Goal: Transaction & Acquisition: Download file/media

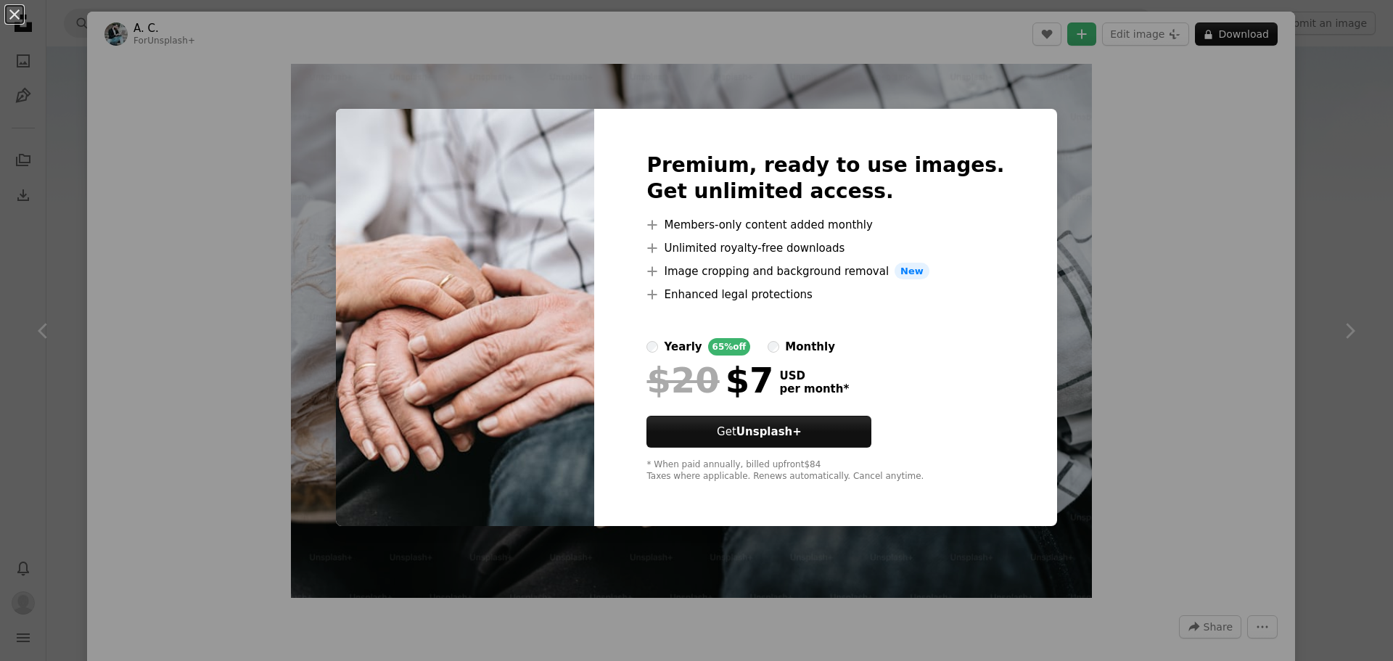
click at [1136, 317] on div "An X shape Premium, ready to use images. Get unlimited access. A plus sign Memb…" at bounding box center [696, 330] width 1393 height 661
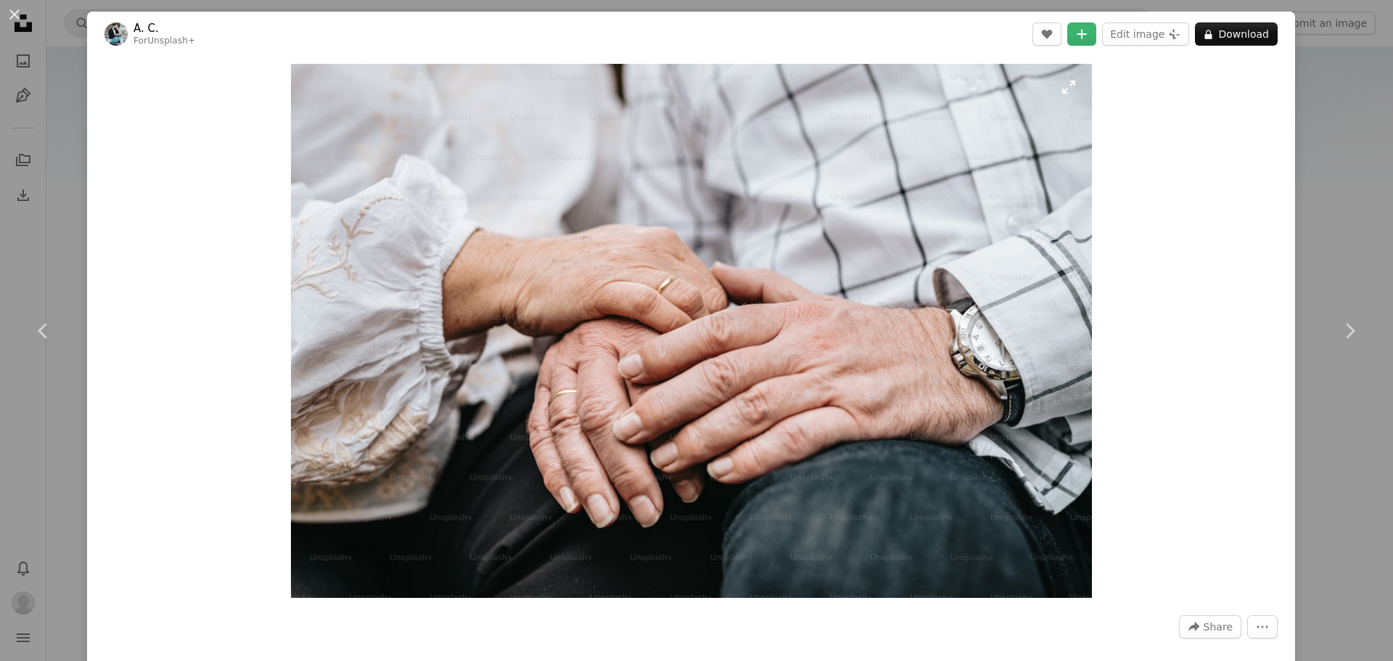
click at [992, 265] on img "Zoom in on this image" at bounding box center [691, 331] width 801 height 534
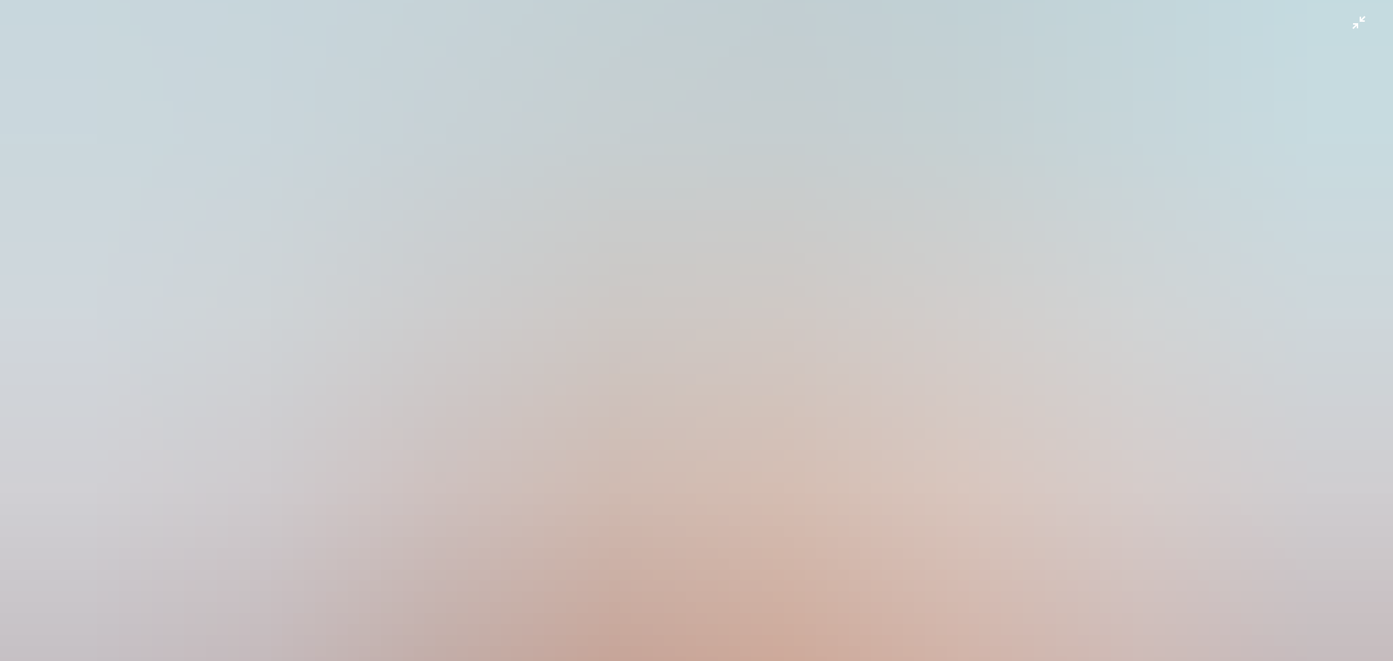
scroll to position [252, 0]
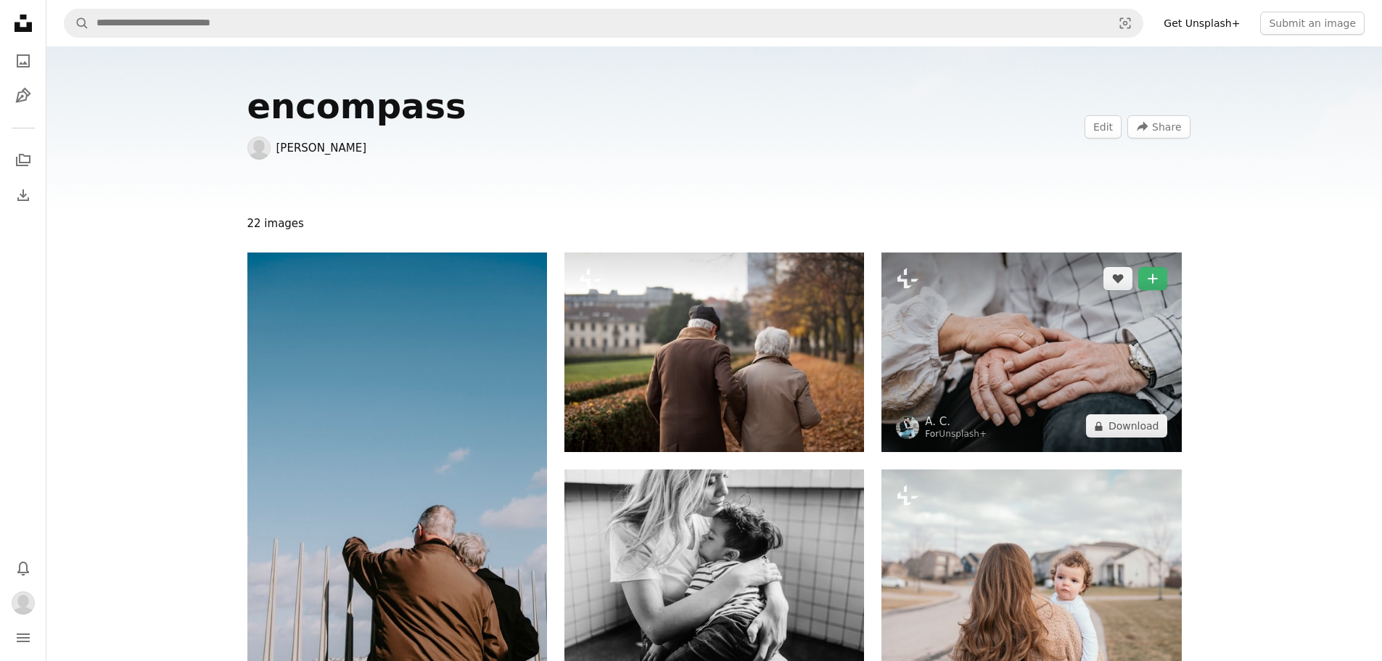
click at [943, 337] on img at bounding box center [1032, 352] width 300 height 200
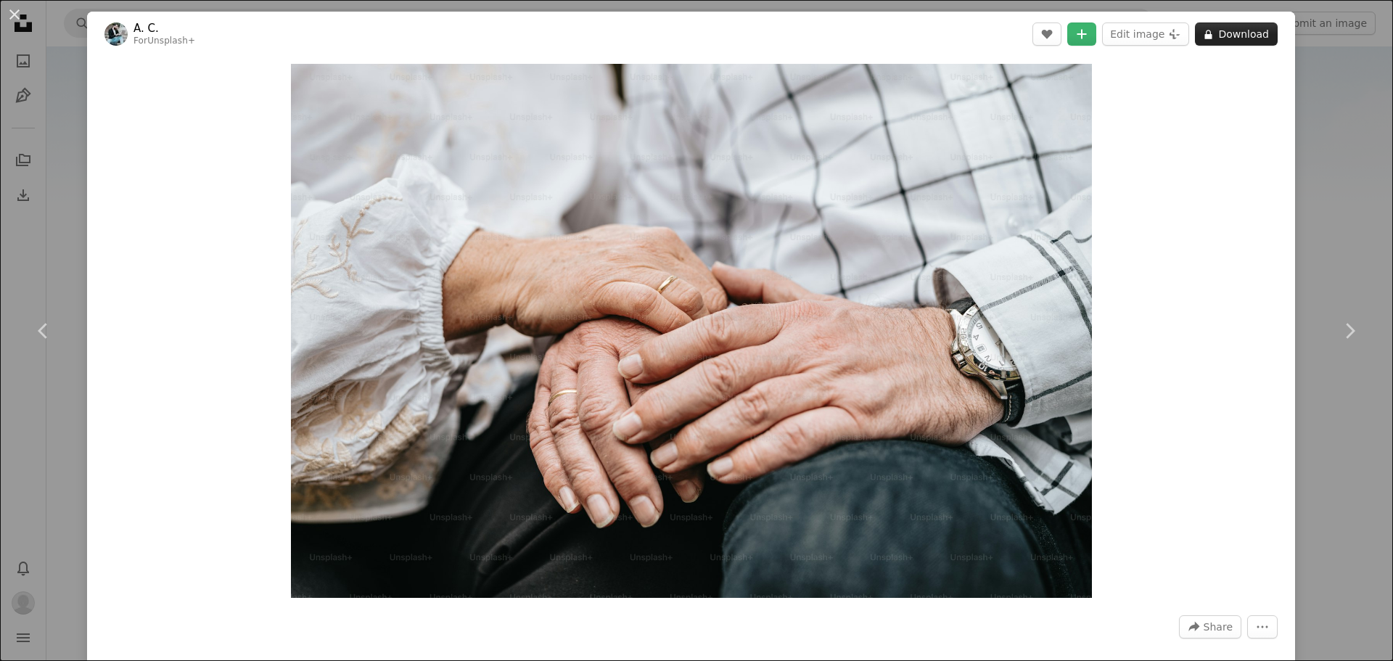
click at [1218, 36] on button "A lock Download" at bounding box center [1236, 33] width 83 height 23
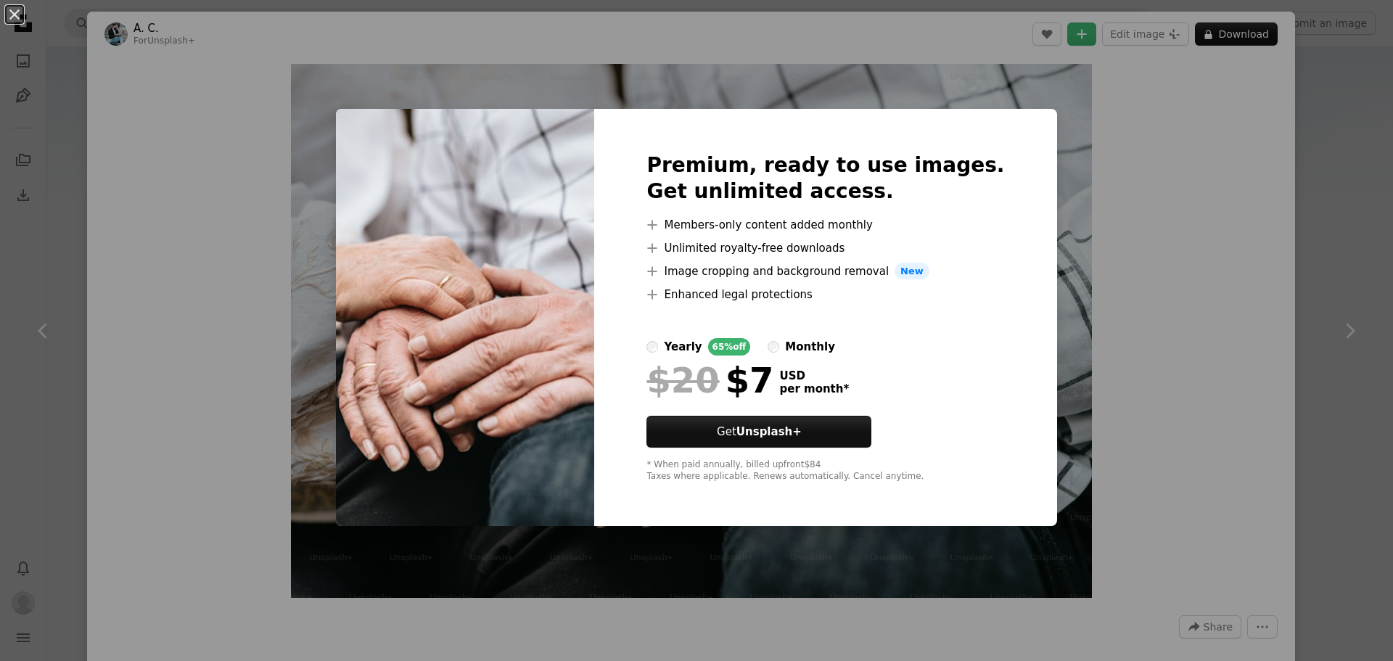
click at [1085, 159] on div "An X shape Premium, ready to use images. Get unlimited access. A plus sign Memb…" at bounding box center [696, 330] width 1393 height 661
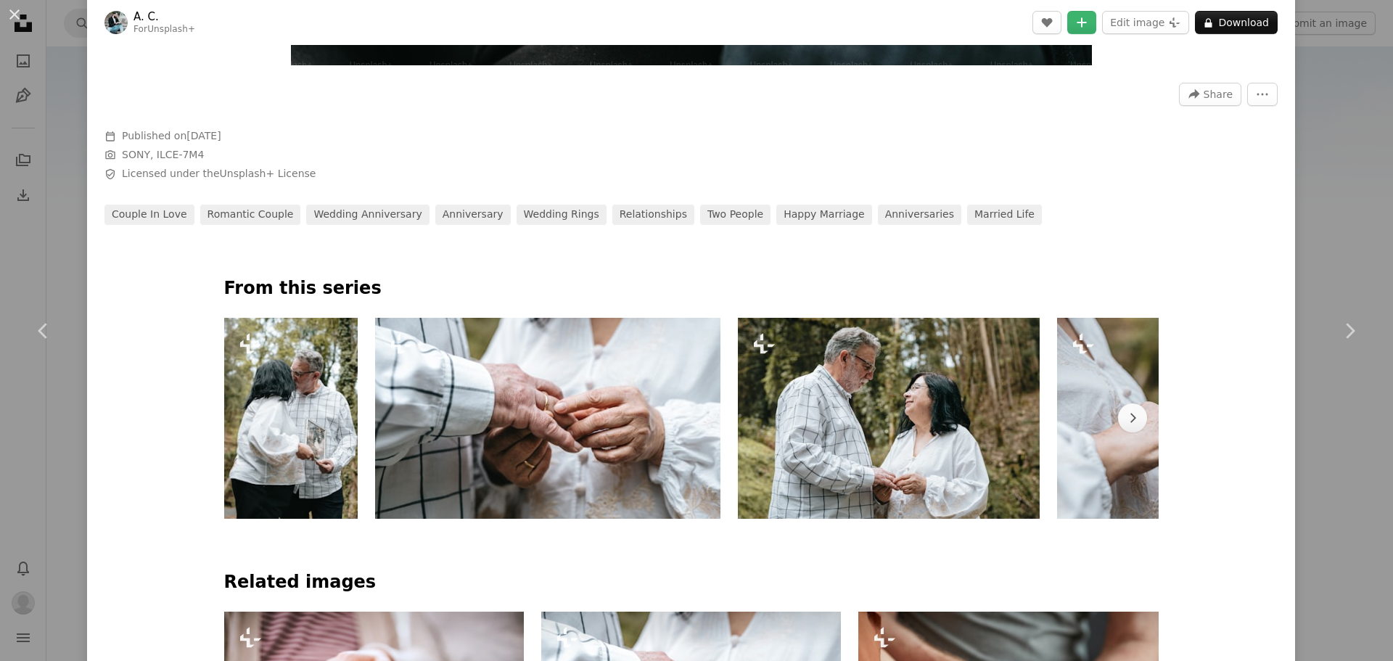
scroll to position [580, 0]
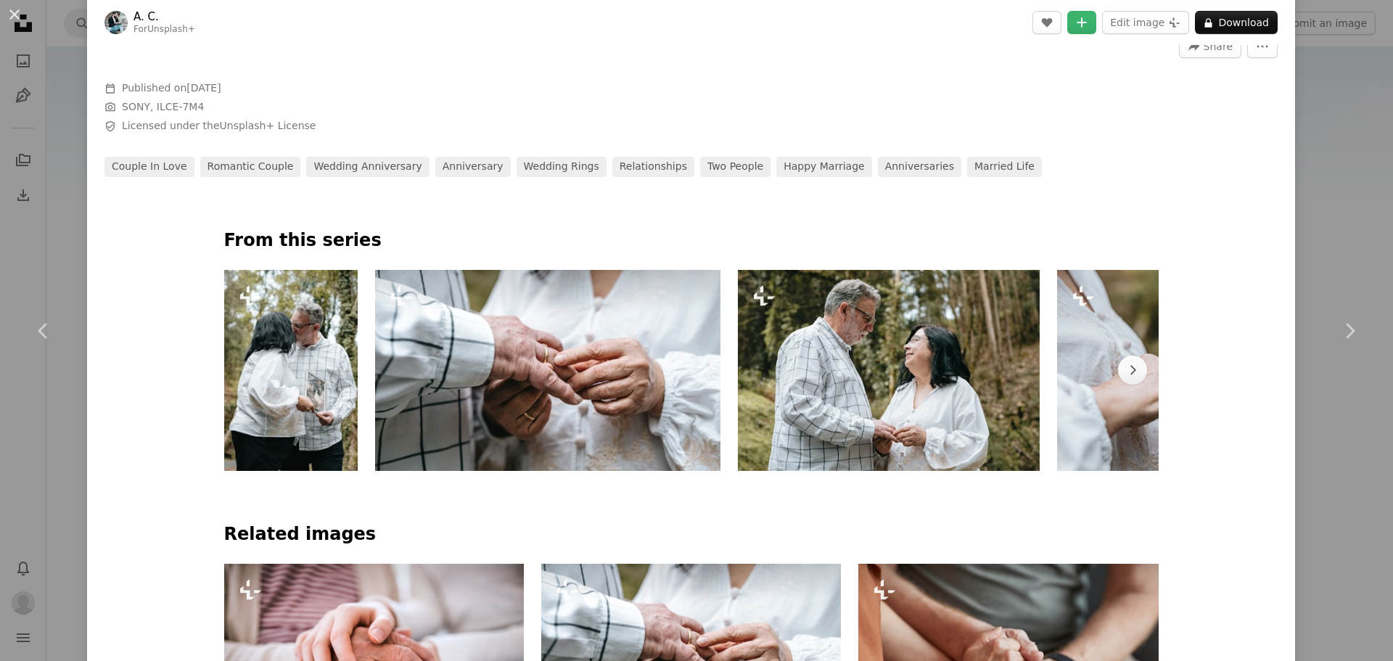
click at [580, 391] on img at bounding box center [547, 370] width 345 height 201
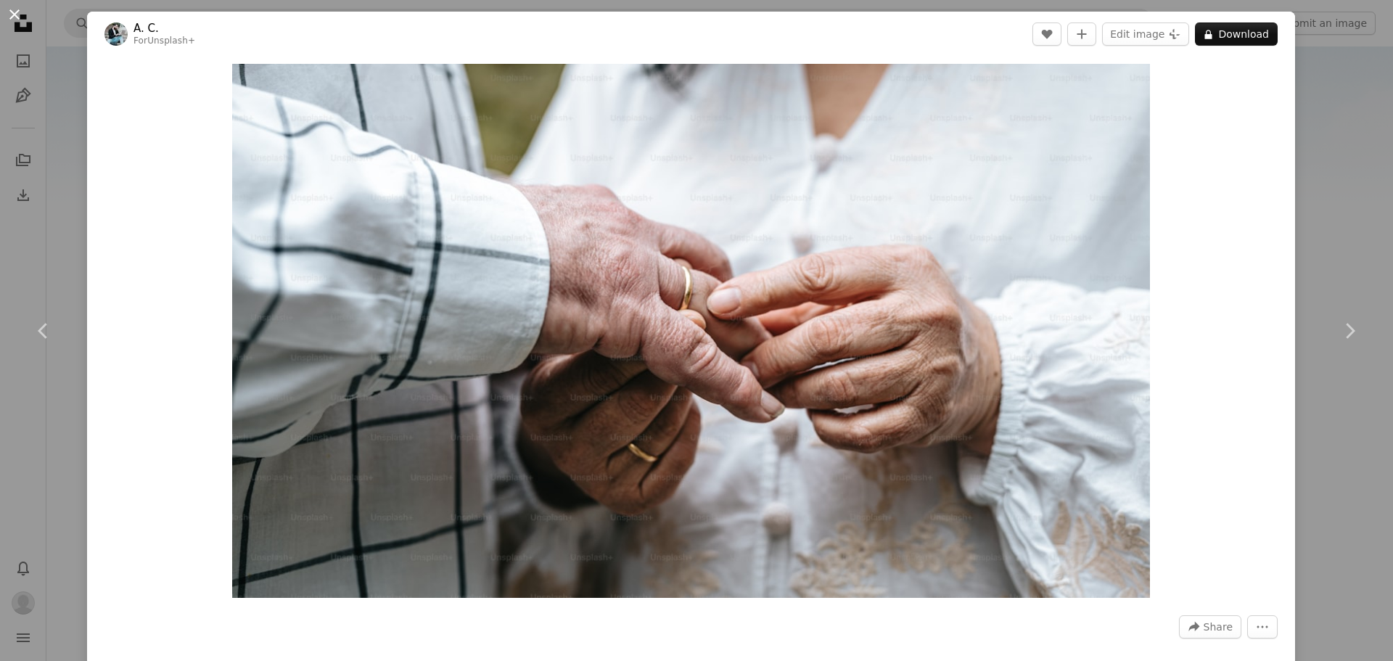
click at [15, 19] on button "An X shape" at bounding box center [14, 14] width 17 height 17
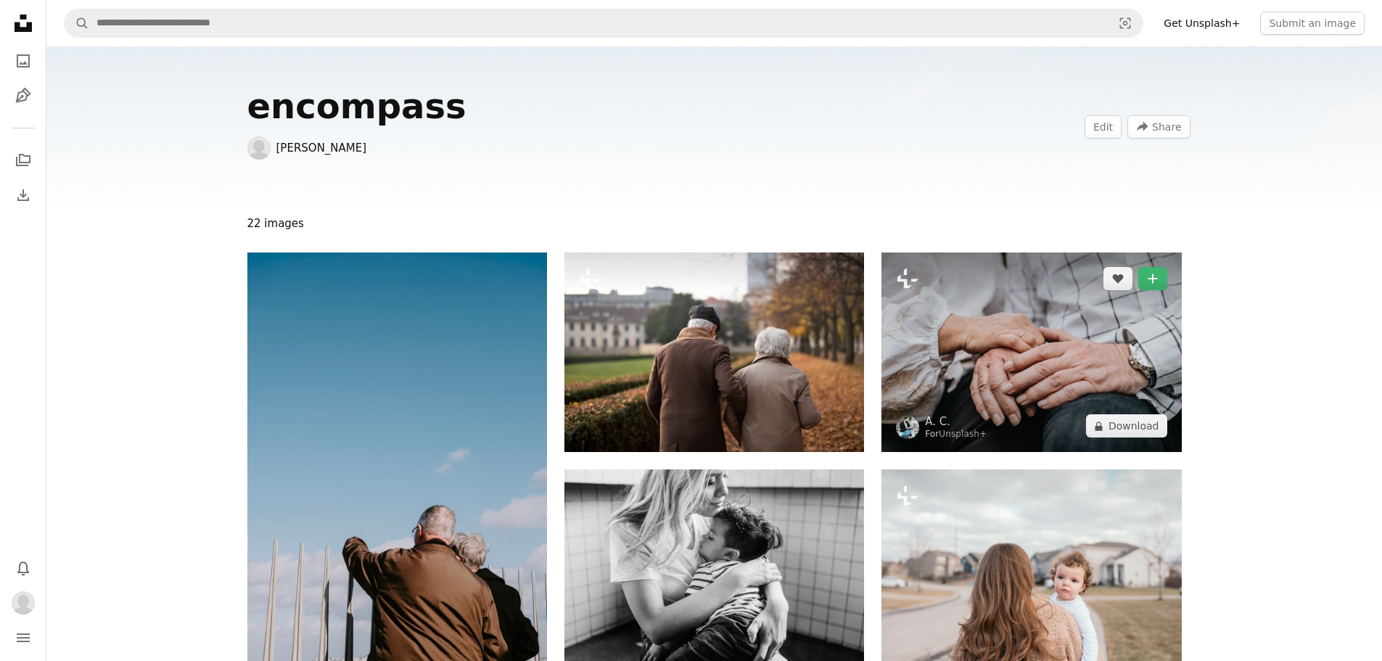
click at [1003, 312] on img at bounding box center [1032, 352] width 300 height 200
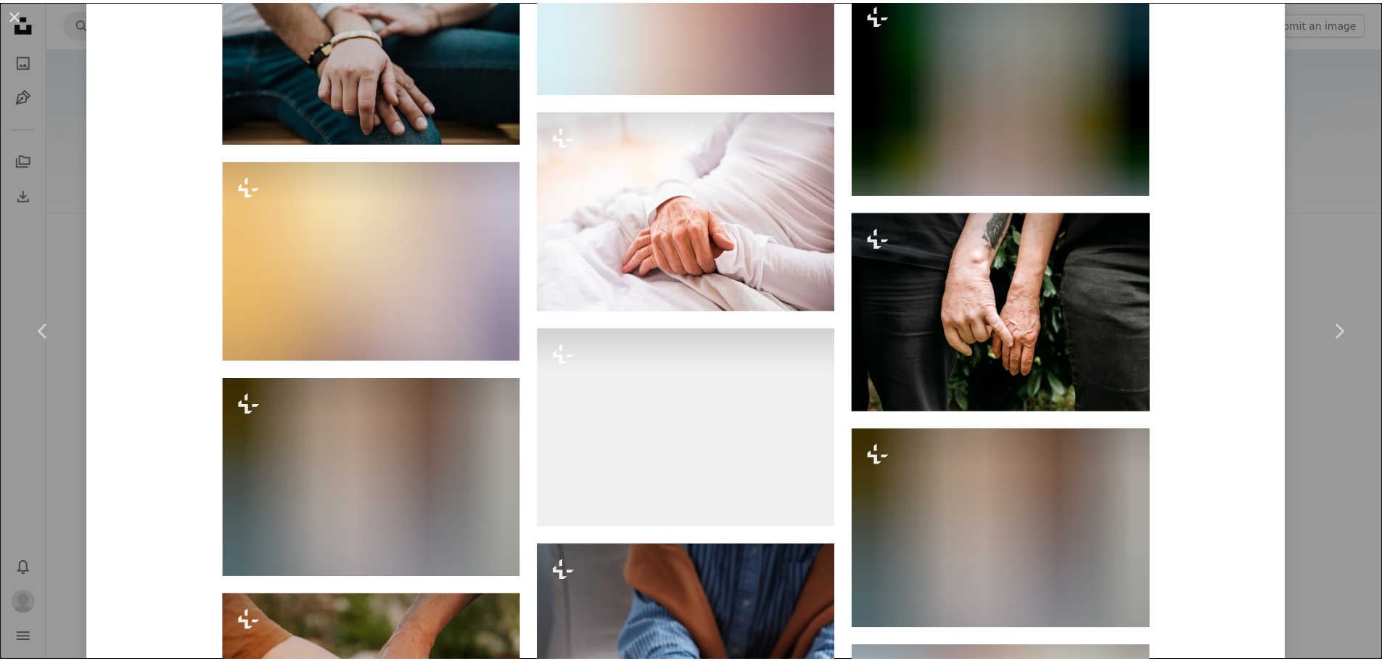
scroll to position [9834, 0]
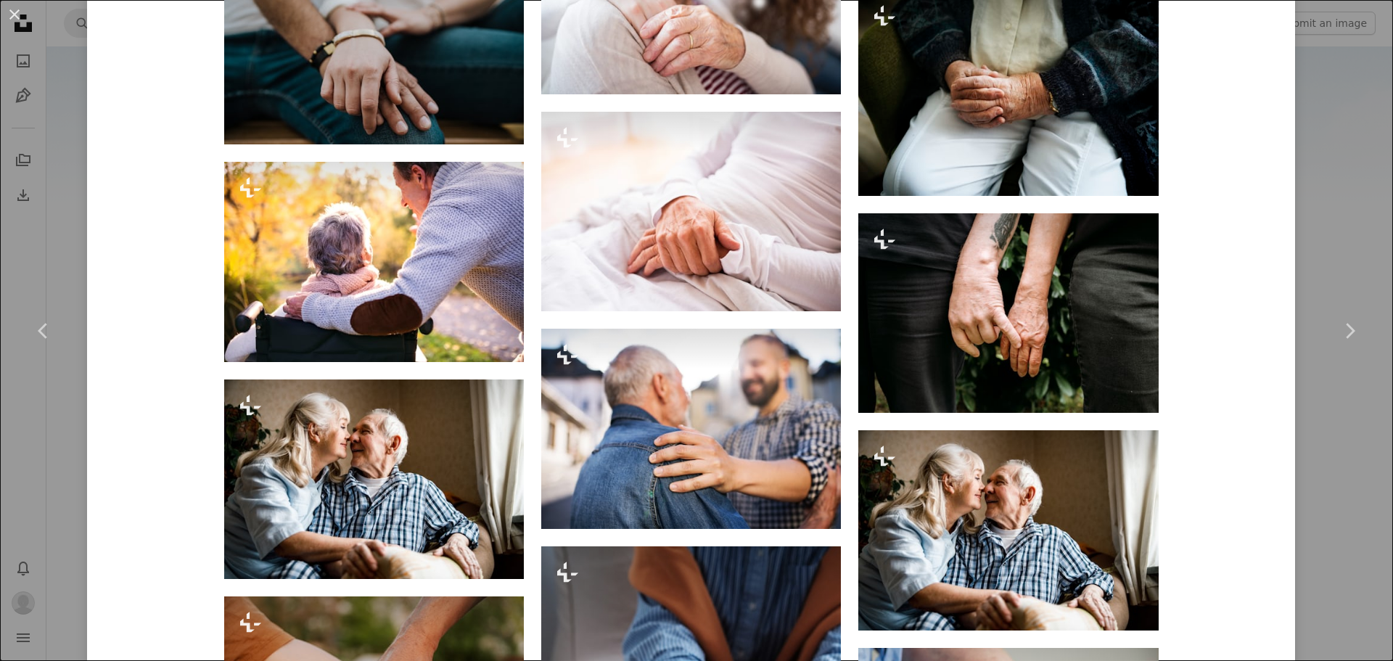
click at [1337, 437] on div "An X shape Chevron left Chevron right A. C. For Unsplash+ A heart A plus sign E…" at bounding box center [696, 330] width 1393 height 661
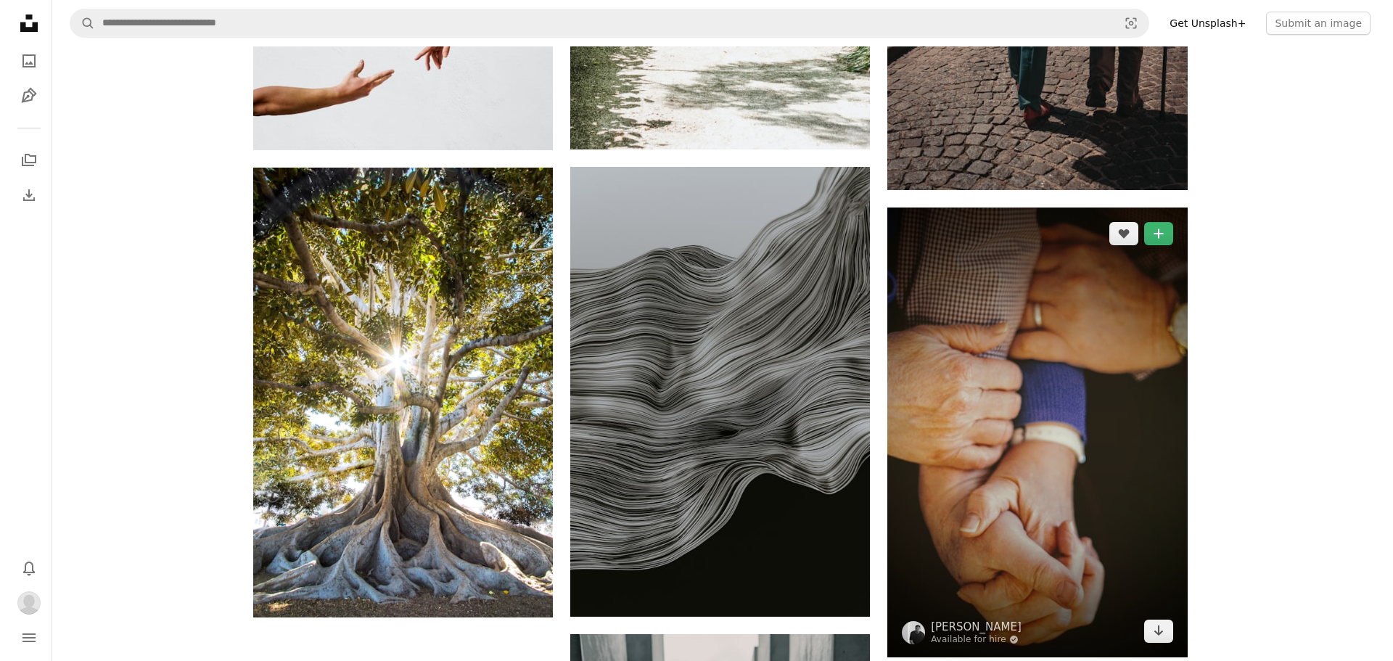
scroll to position [1886, 0]
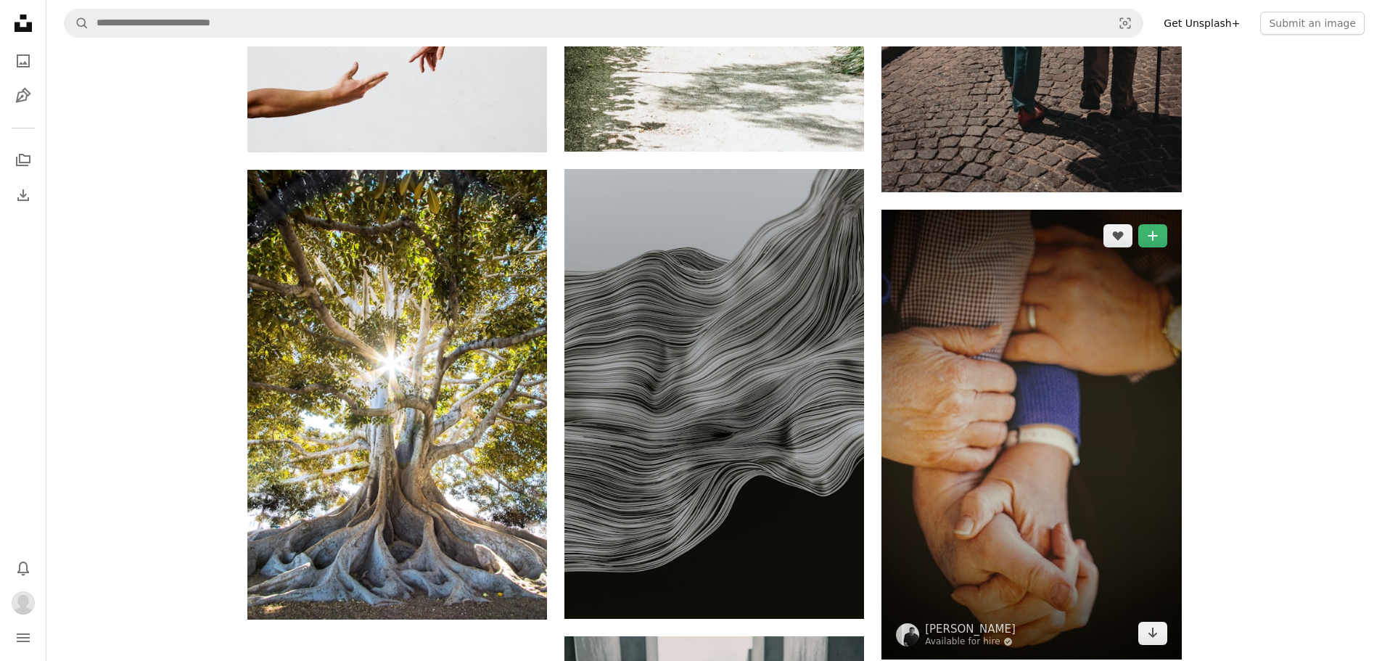
click at [945, 396] on img at bounding box center [1032, 435] width 300 height 450
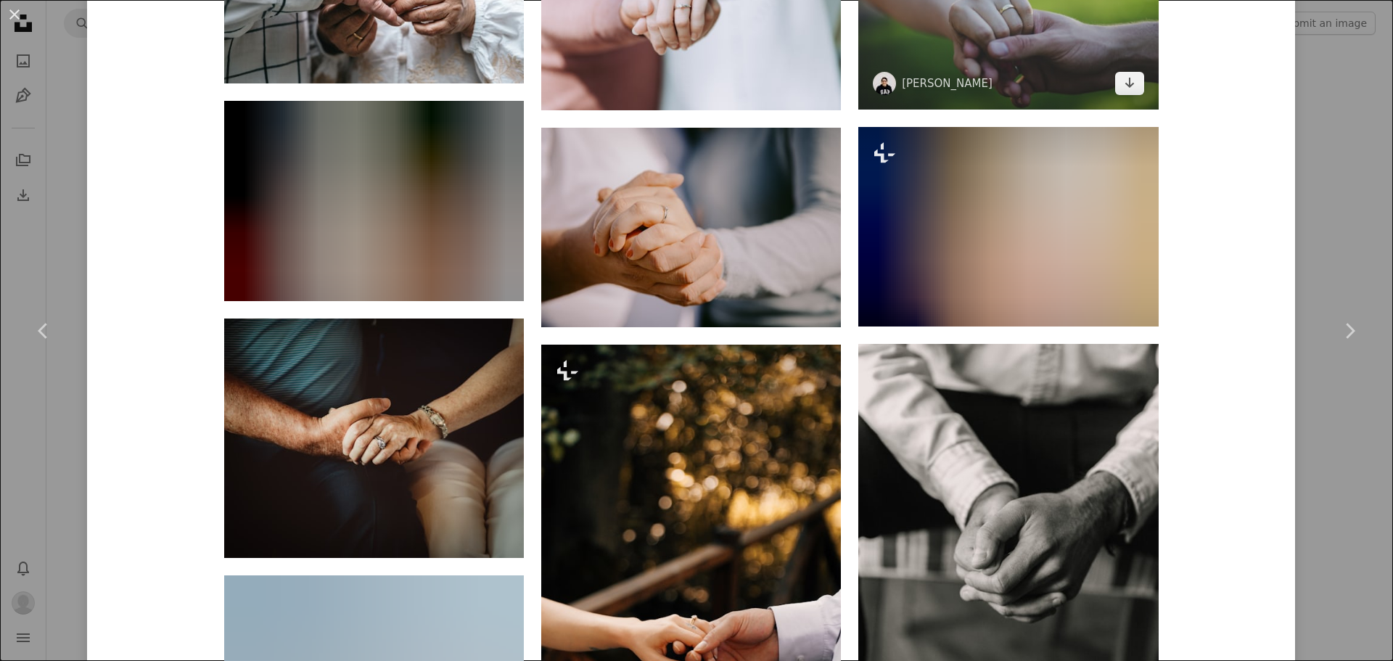
scroll to position [1596, 0]
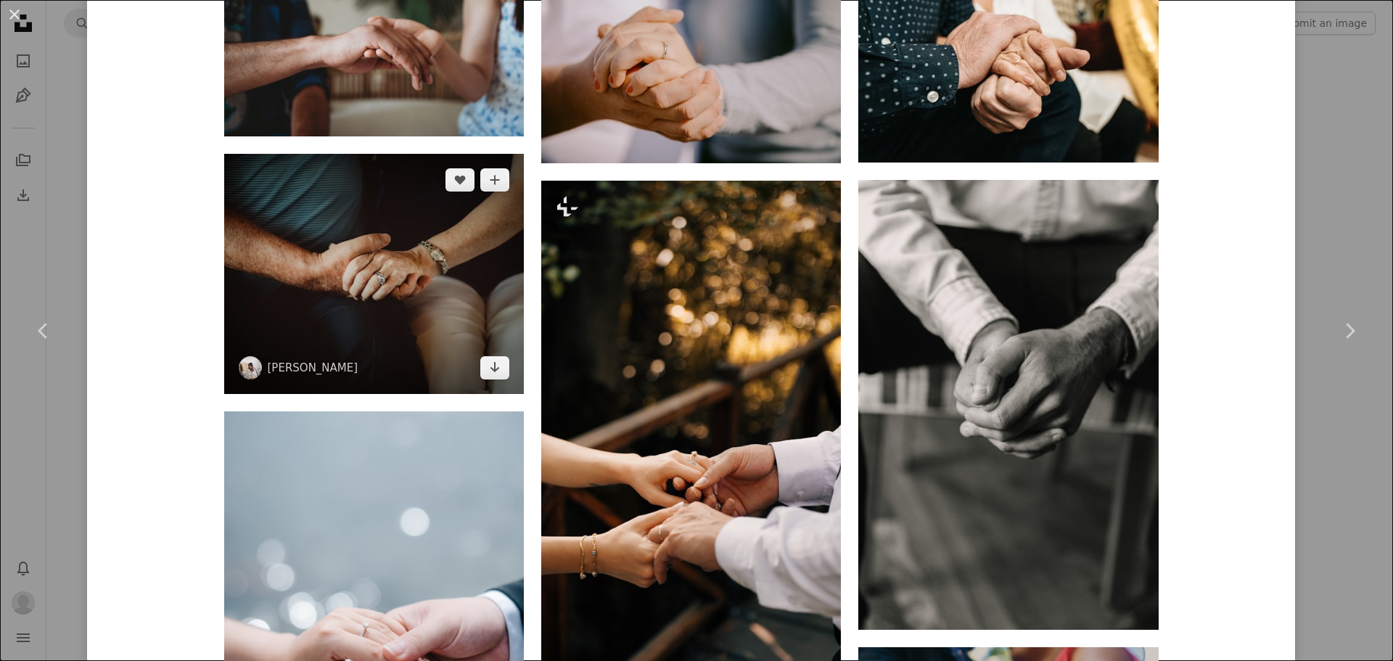
drag, startPoint x: 416, startPoint y: 252, endPoint x: 356, endPoint y: 266, distance: 61.8
click at [356, 266] on img at bounding box center [374, 274] width 300 height 240
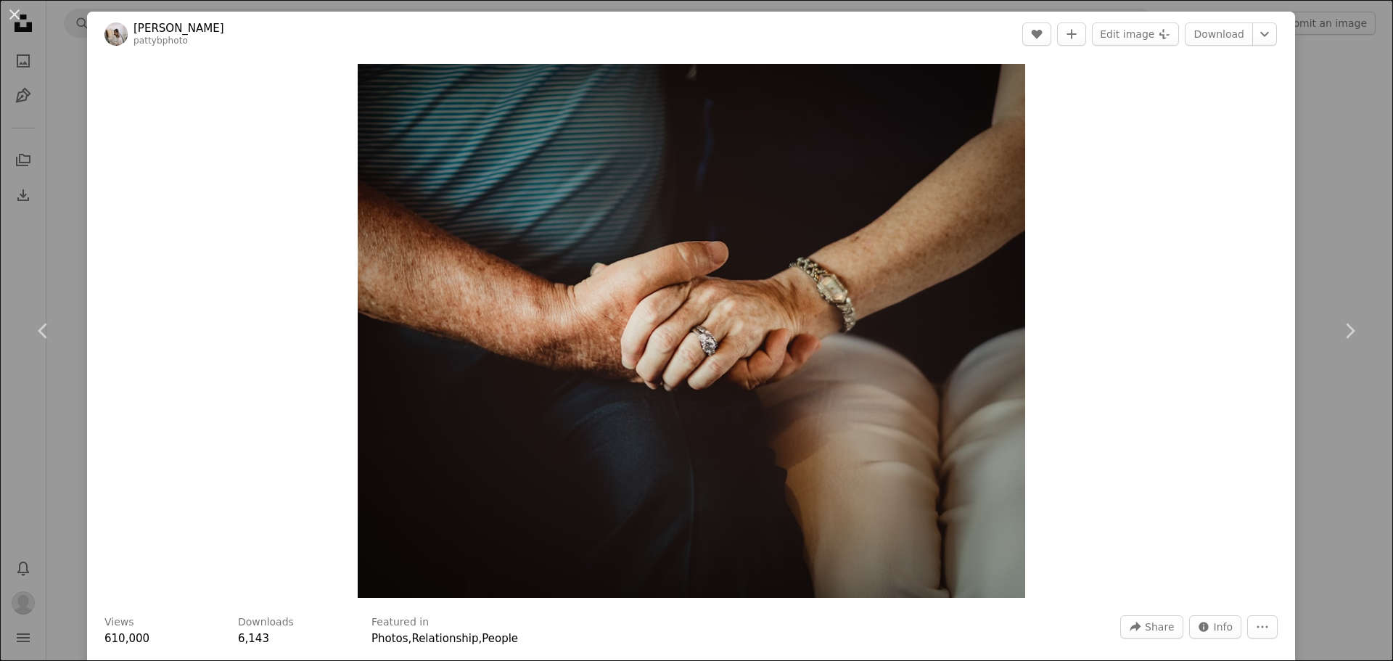
click at [60, 86] on div "An X shape Chevron left Chevron right [PERSON_NAME] pattybphoto A heart A plus …" at bounding box center [696, 330] width 1393 height 661
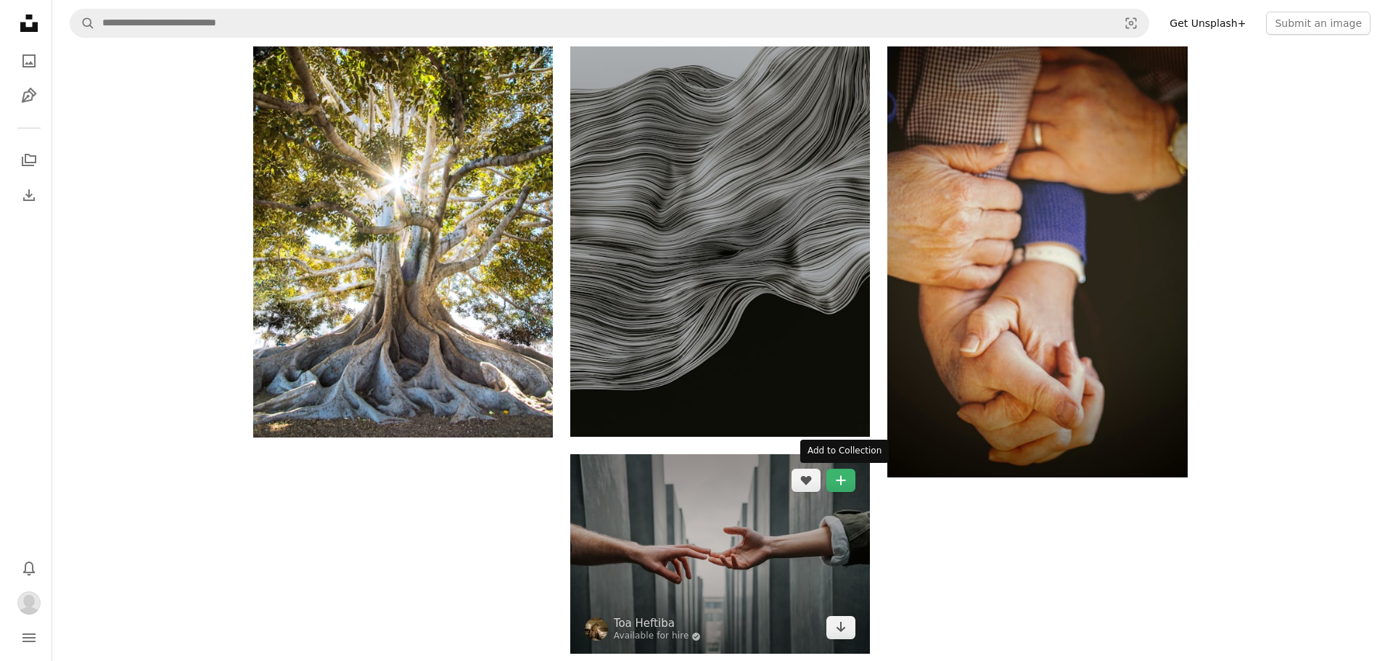
scroll to position [1886, 0]
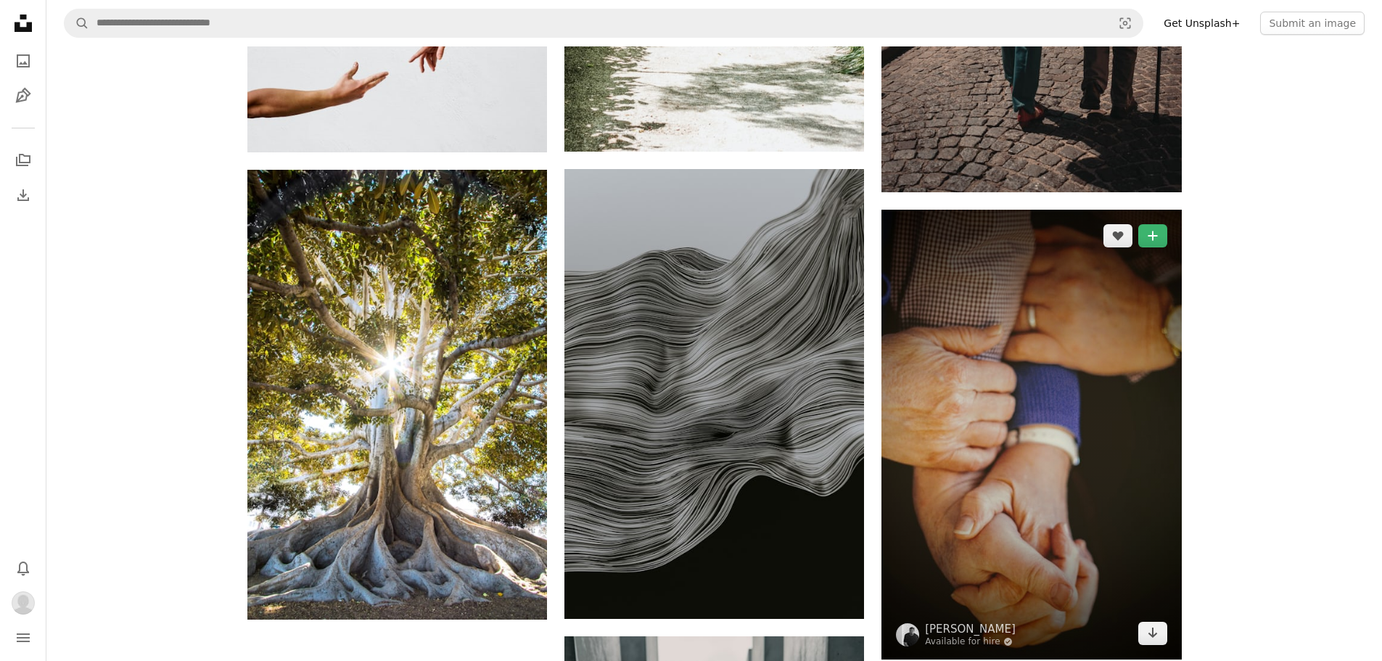
click at [1089, 332] on img at bounding box center [1032, 435] width 300 height 450
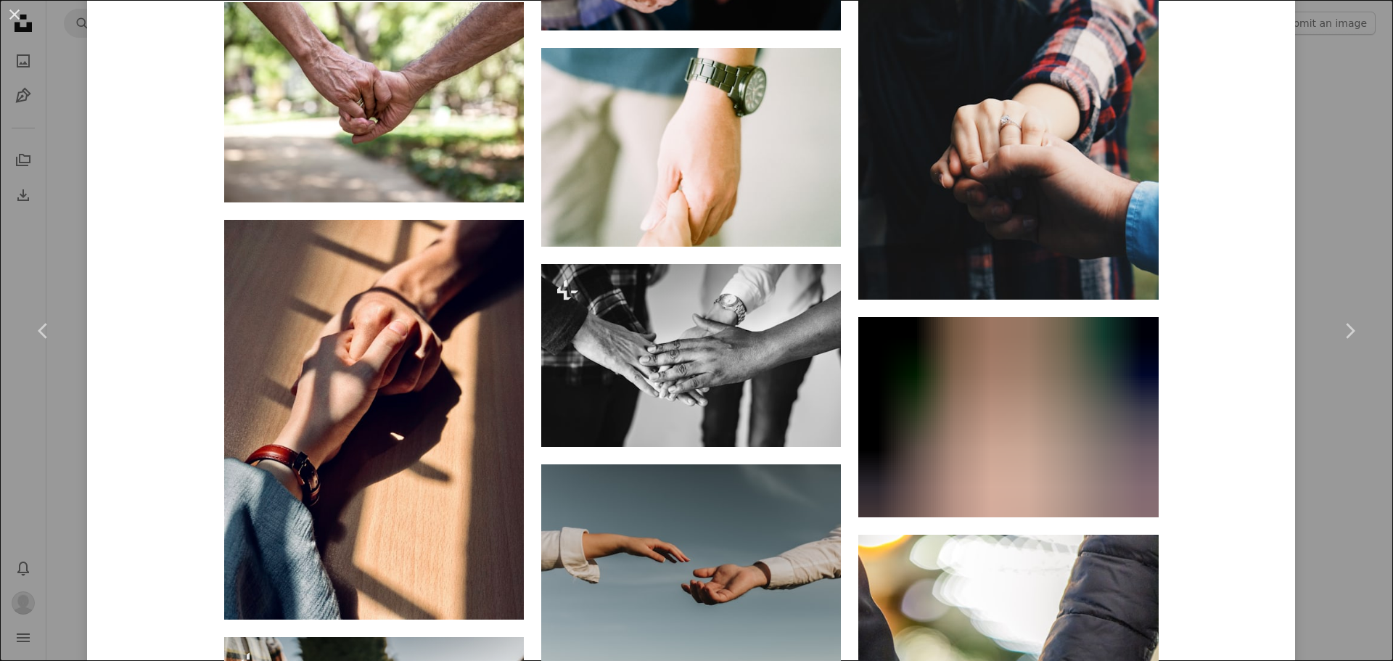
scroll to position [9109, 0]
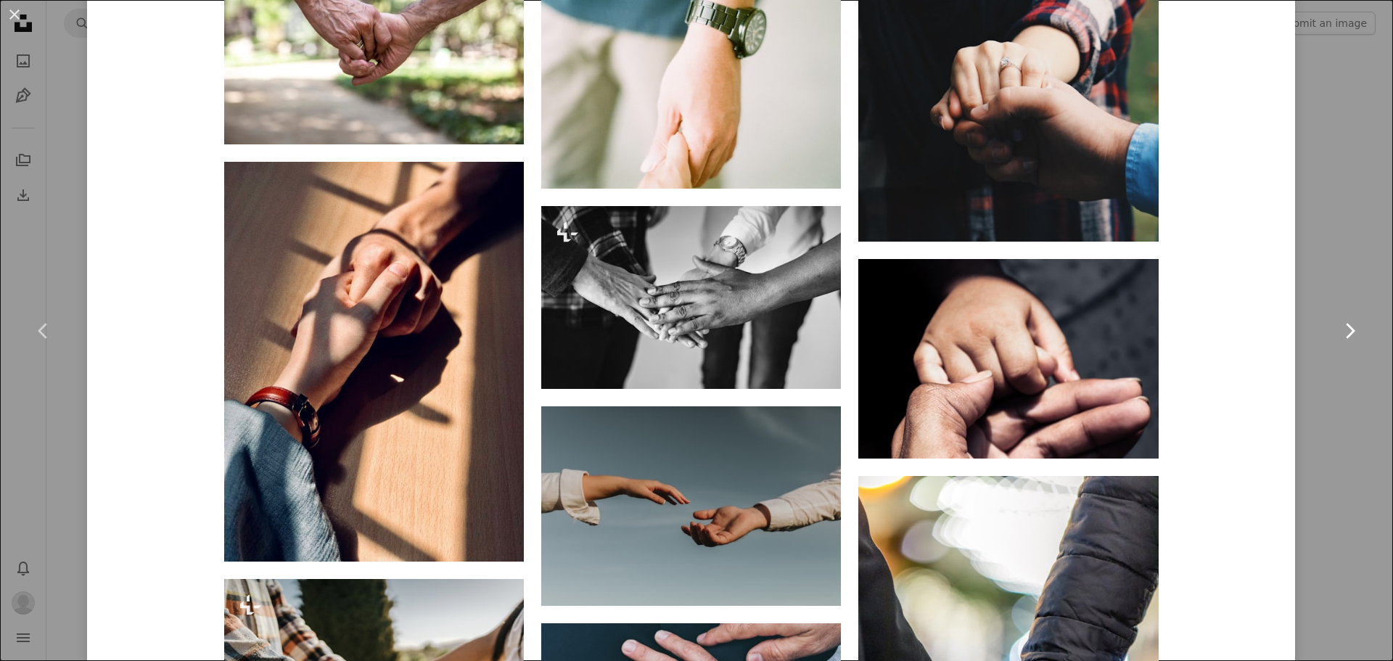
click at [1338, 321] on icon "Chevron right" at bounding box center [1349, 330] width 23 height 23
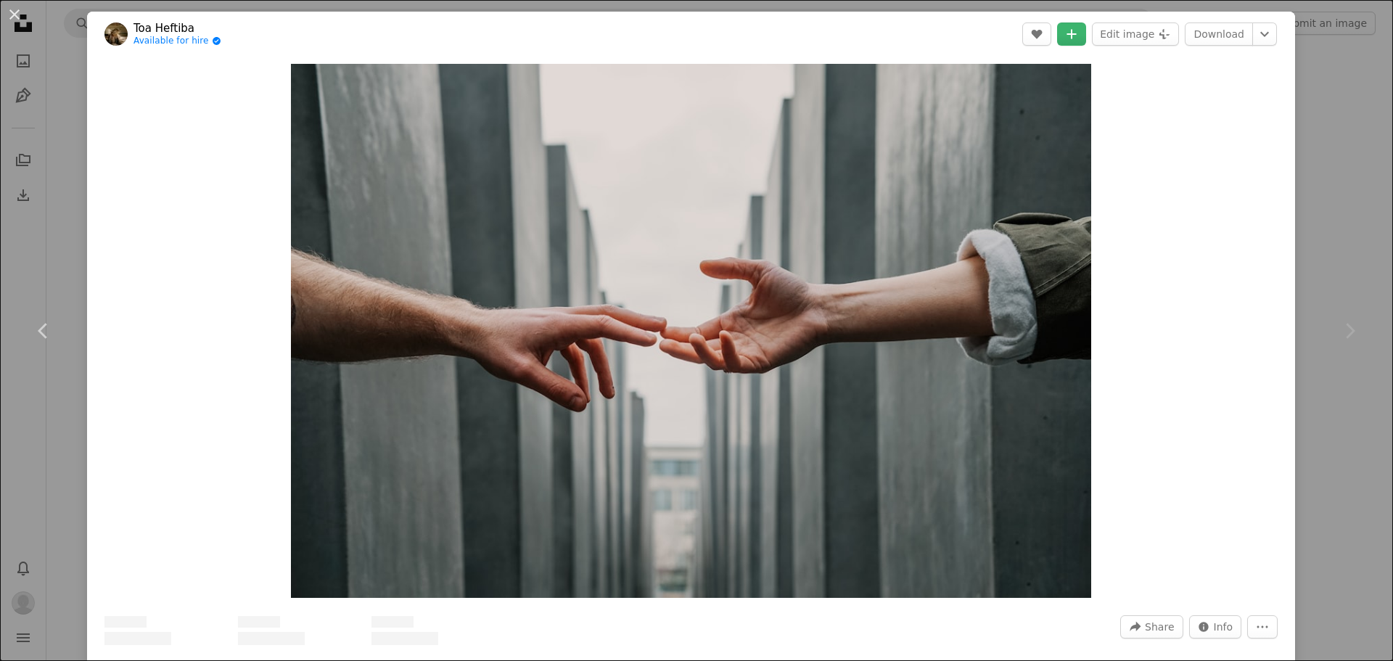
click at [1329, 235] on div "An X shape Chevron left Chevron right Toa Heftiba Available for hire A checkmar…" at bounding box center [696, 330] width 1393 height 661
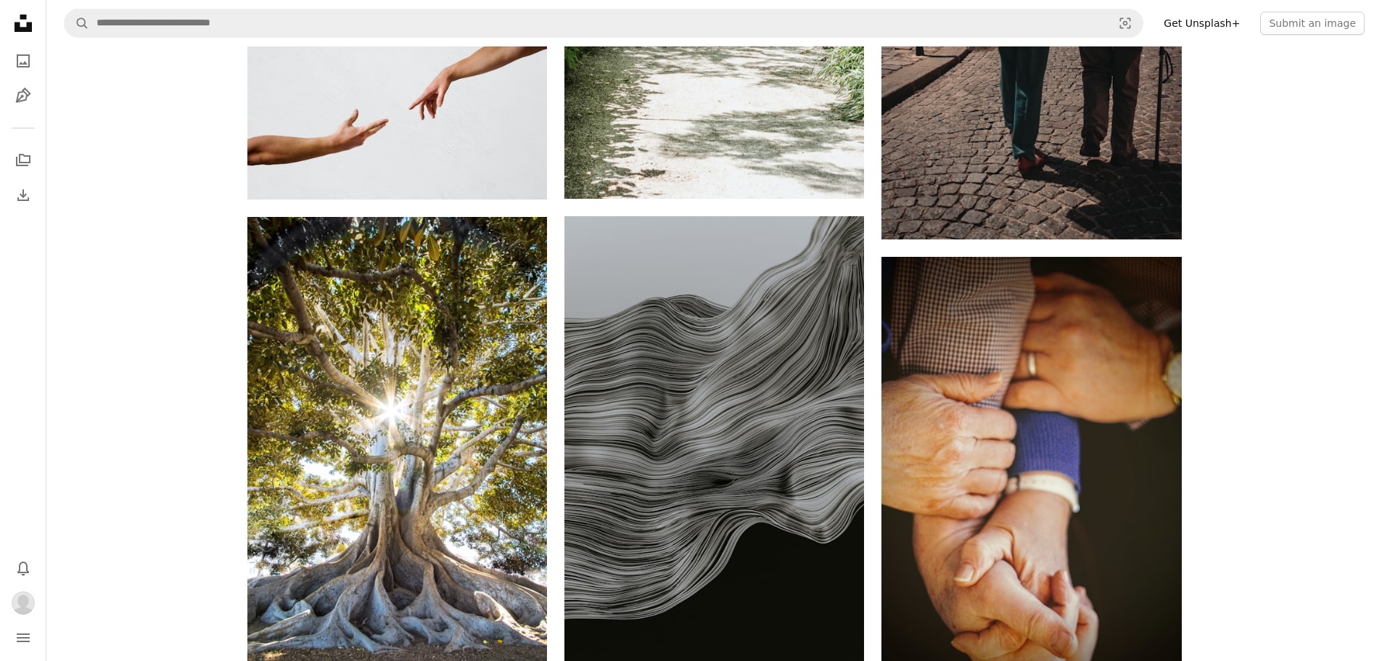
scroll to position [1814, 0]
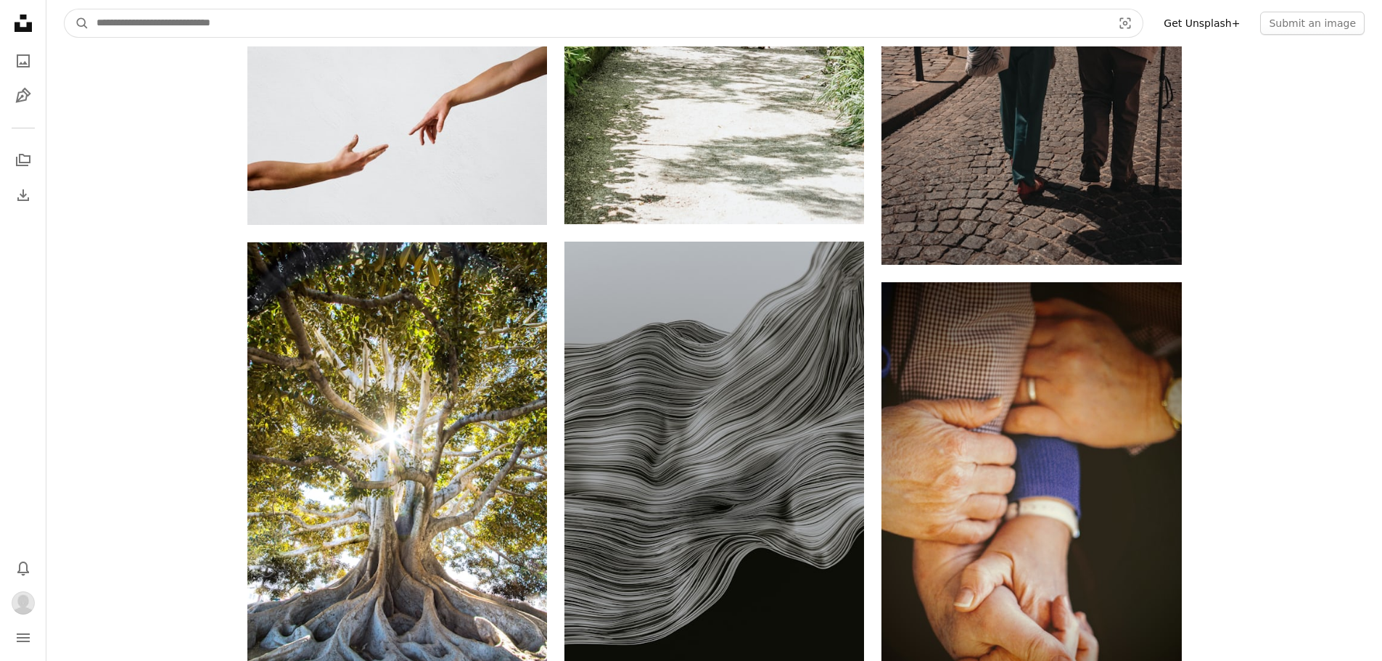
click at [136, 19] on input "Find visuals sitewide" at bounding box center [598, 23] width 1019 height 28
type input "**********"
click at [65, 9] on button "A magnifying glass" at bounding box center [77, 23] width 25 height 28
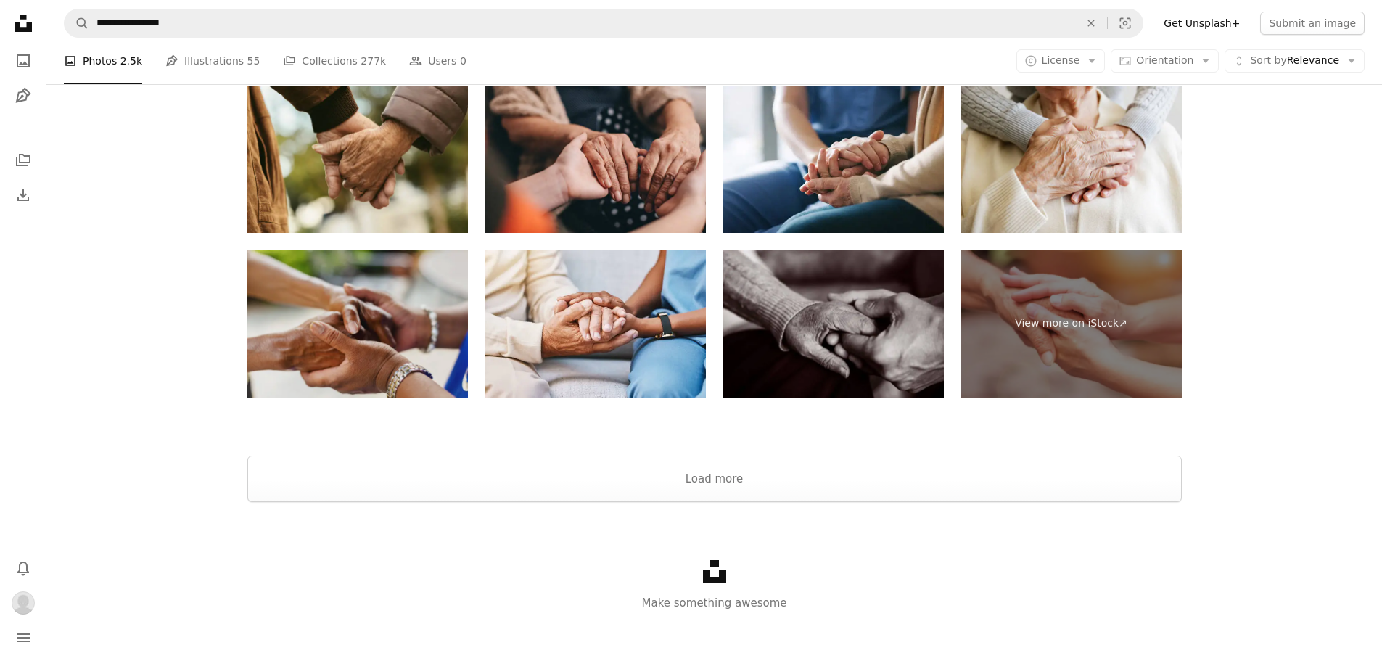
scroll to position [3132, 0]
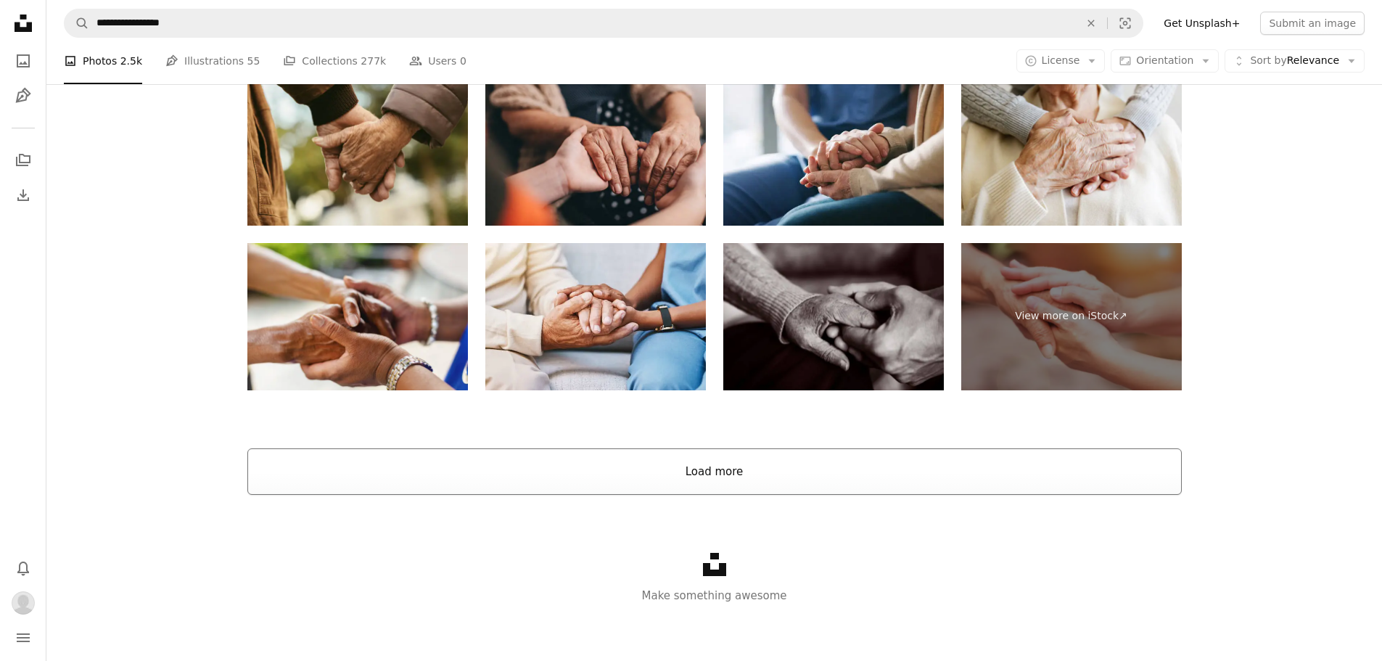
click at [567, 453] on button "Load more" at bounding box center [714, 471] width 935 height 46
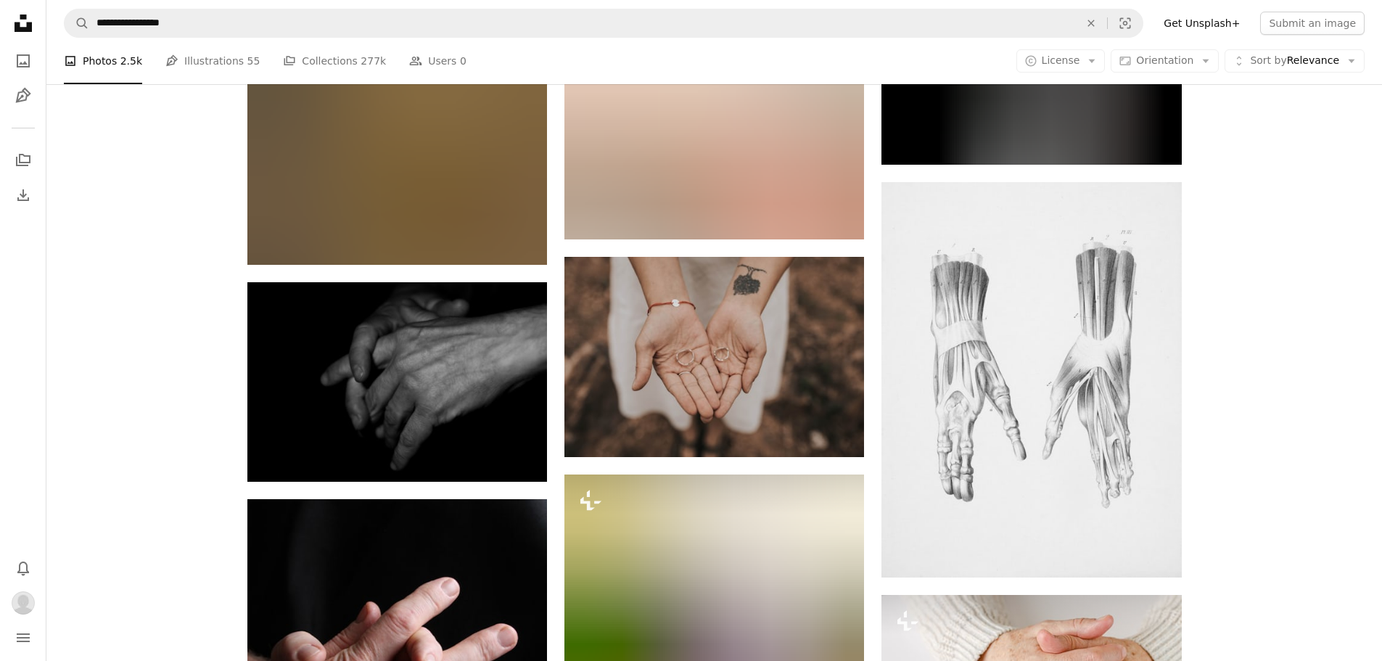
scroll to position [7268, 0]
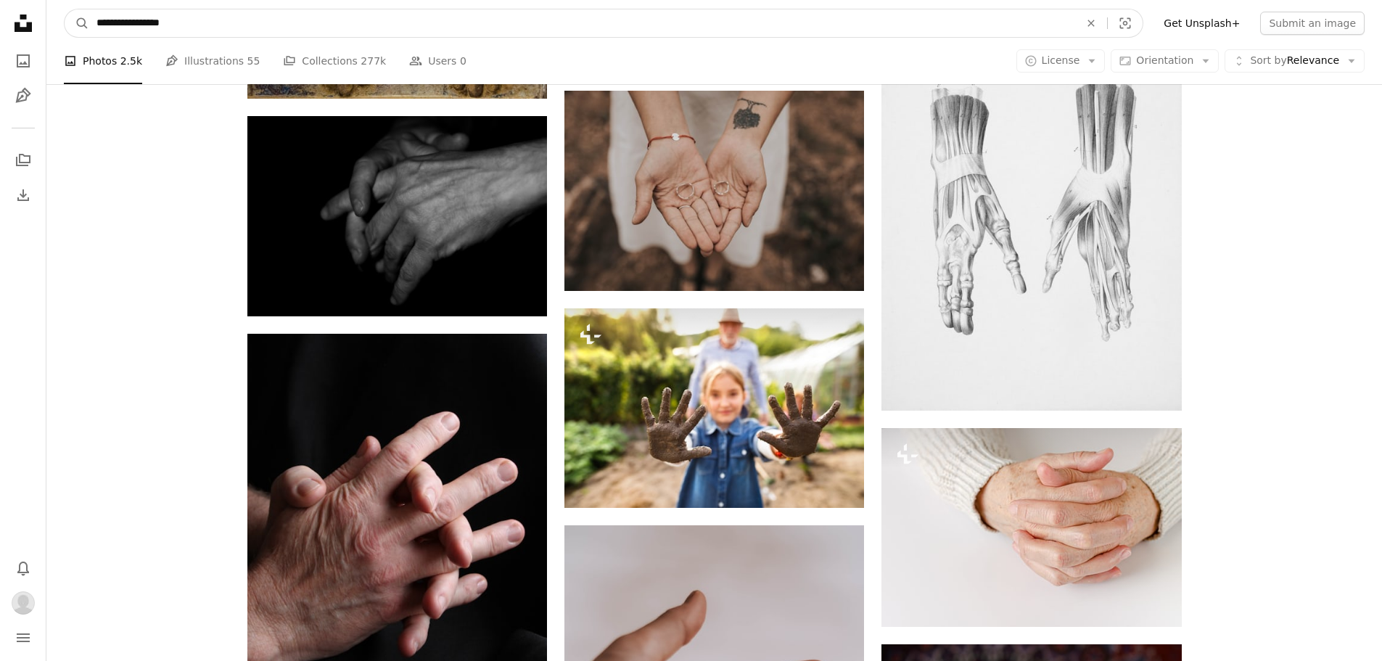
click at [277, 34] on input "**********" at bounding box center [582, 23] width 986 height 28
type input "**********"
click button "A magnifying glass" at bounding box center [77, 23] width 25 height 28
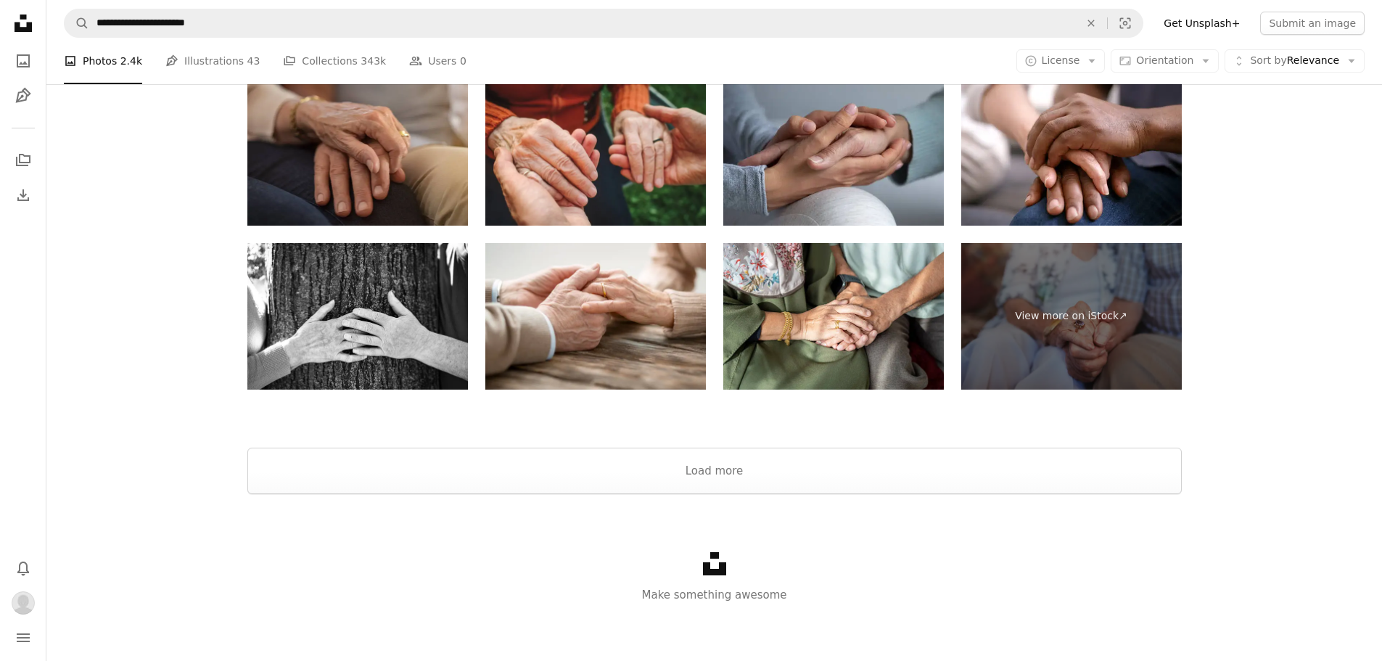
scroll to position [3226, 0]
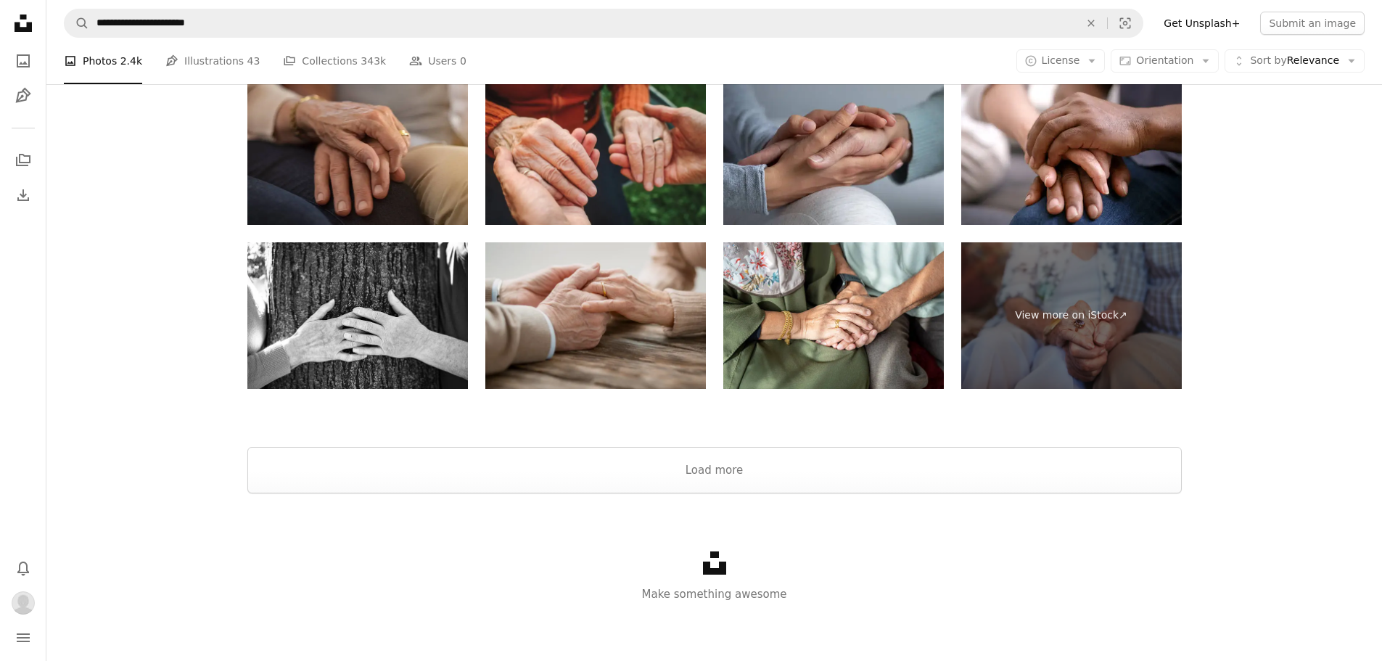
click at [612, 361] on img at bounding box center [595, 315] width 221 height 147
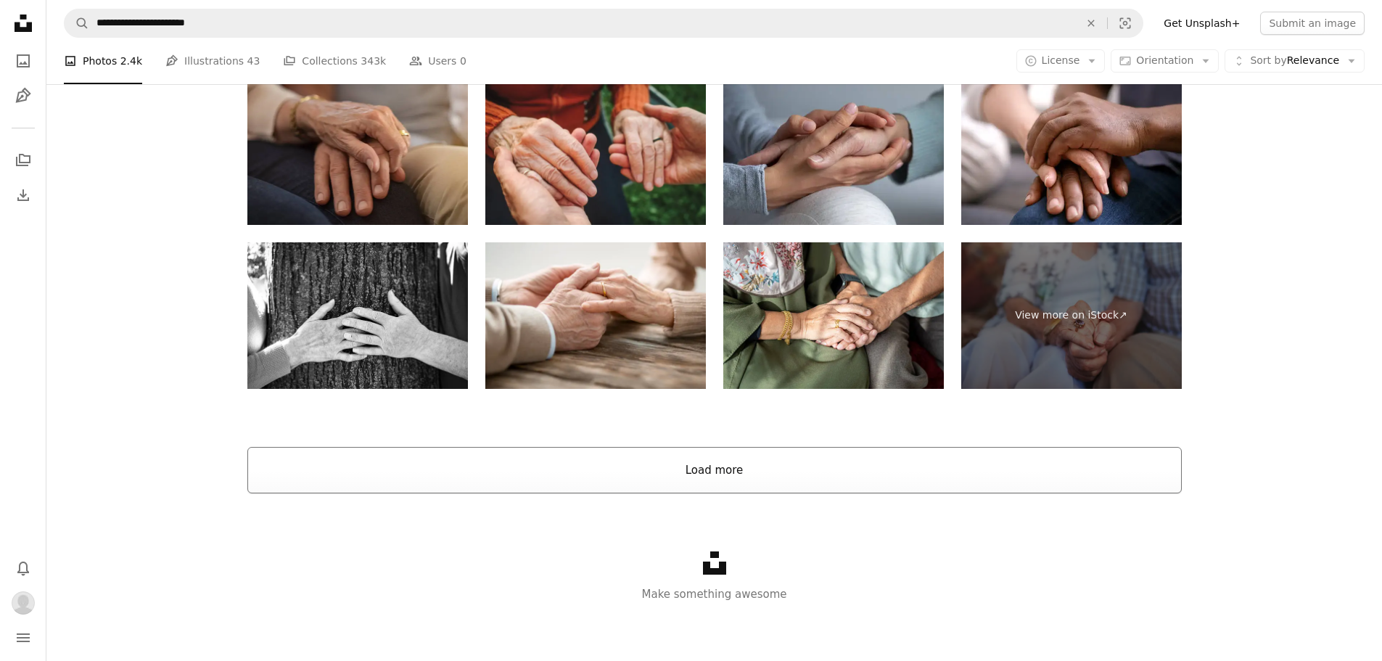
click at [780, 466] on button "Load more" at bounding box center [714, 470] width 935 height 46
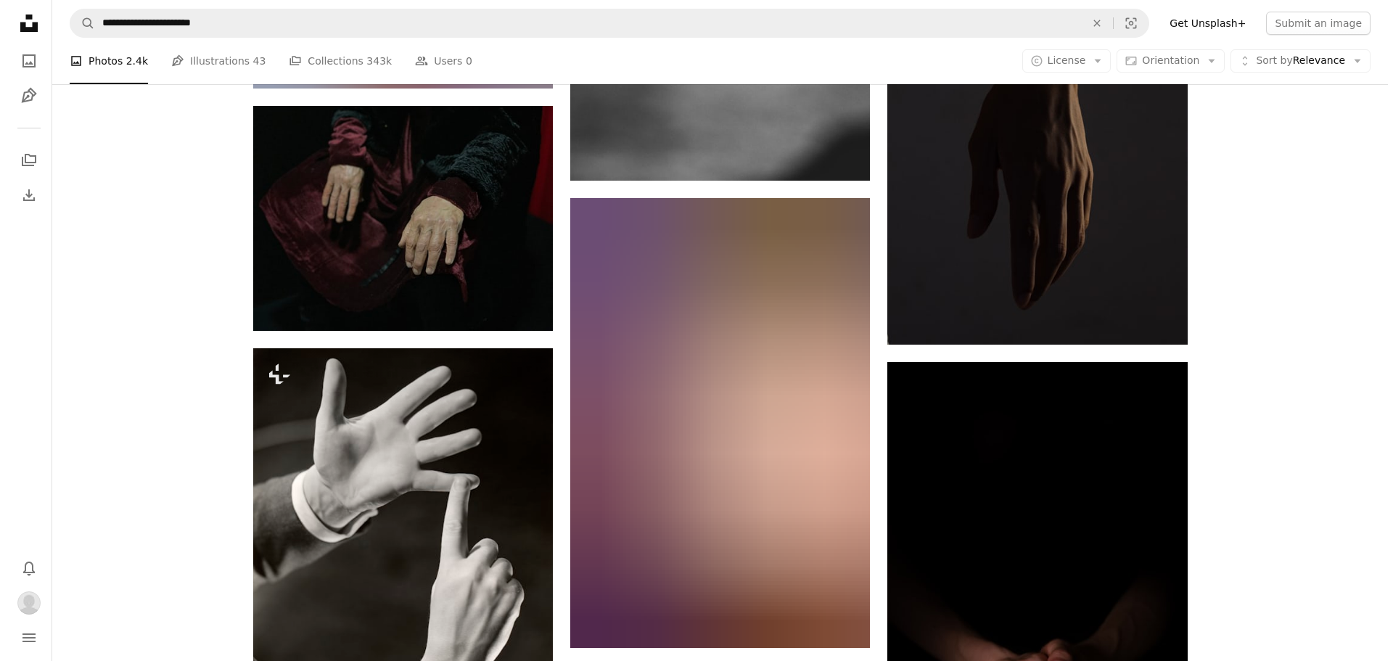
scroll to position [24920, 0]
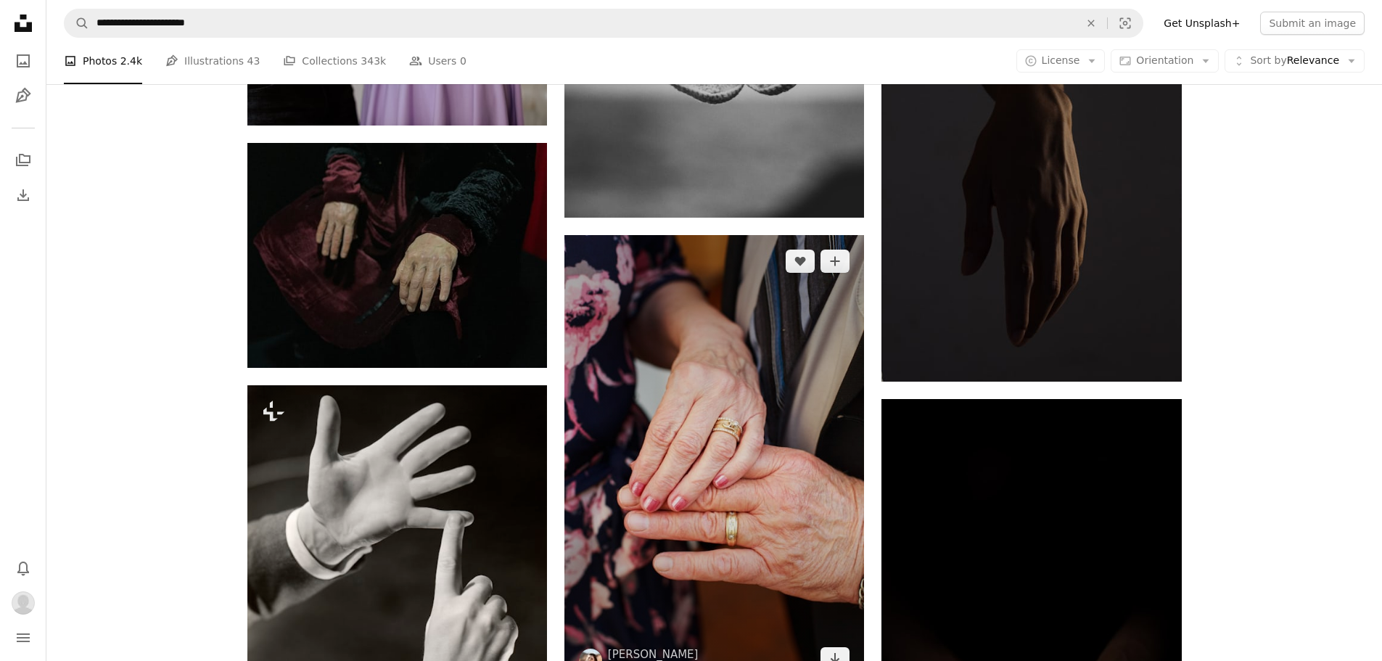
click at [693, 386] on img at bounding box center [714, 460] width 300 height 450
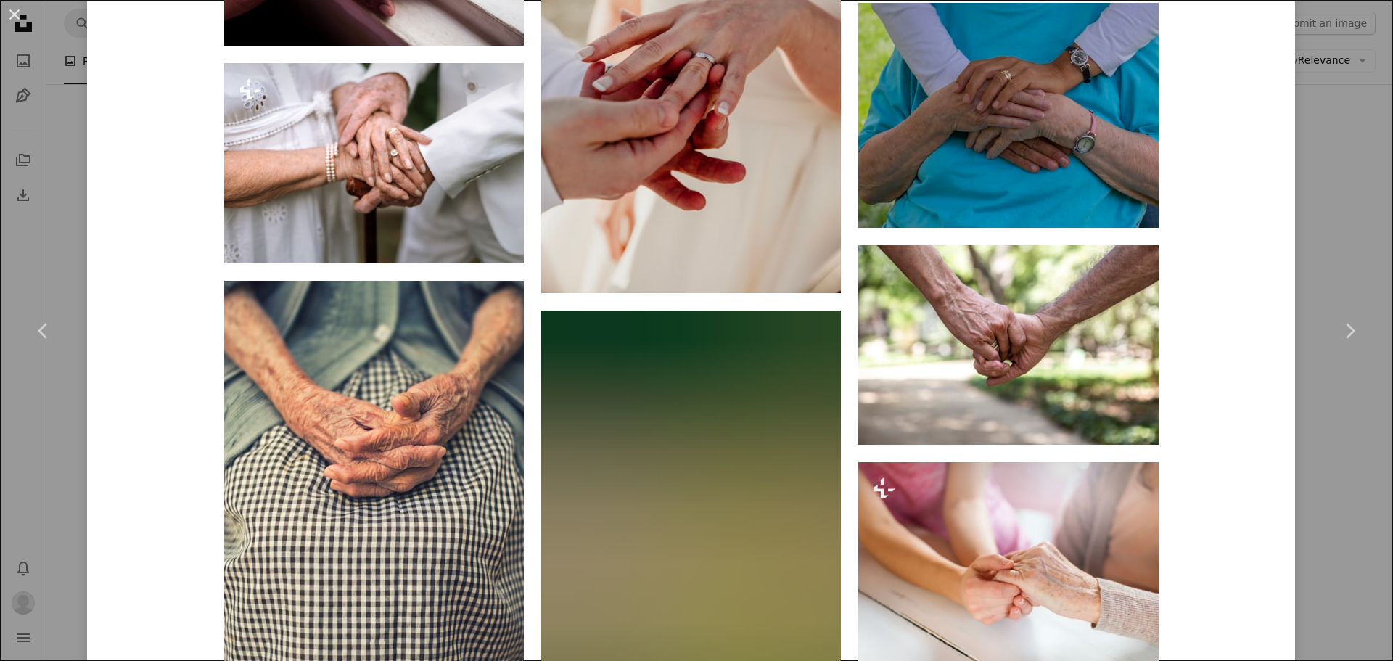
scroll to position [2032, 0]
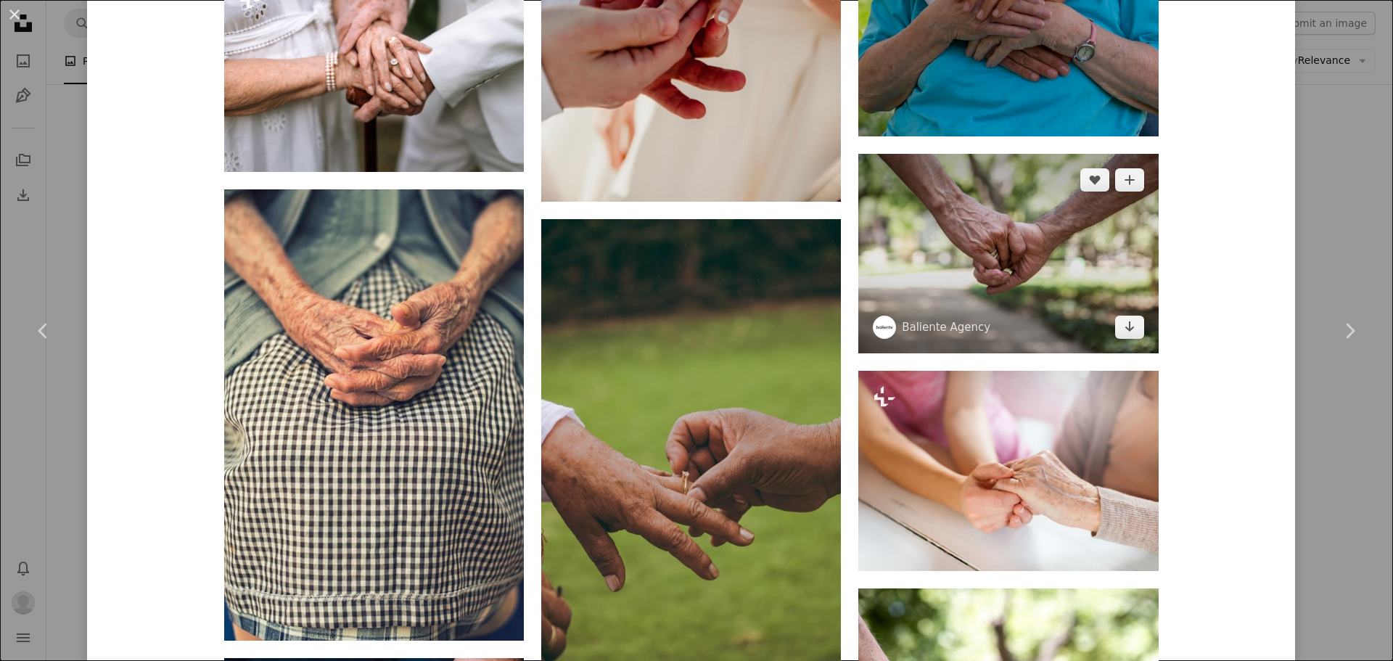
click at [1066, 279] on img at bounding box center [1008, 254] width 300 height 200
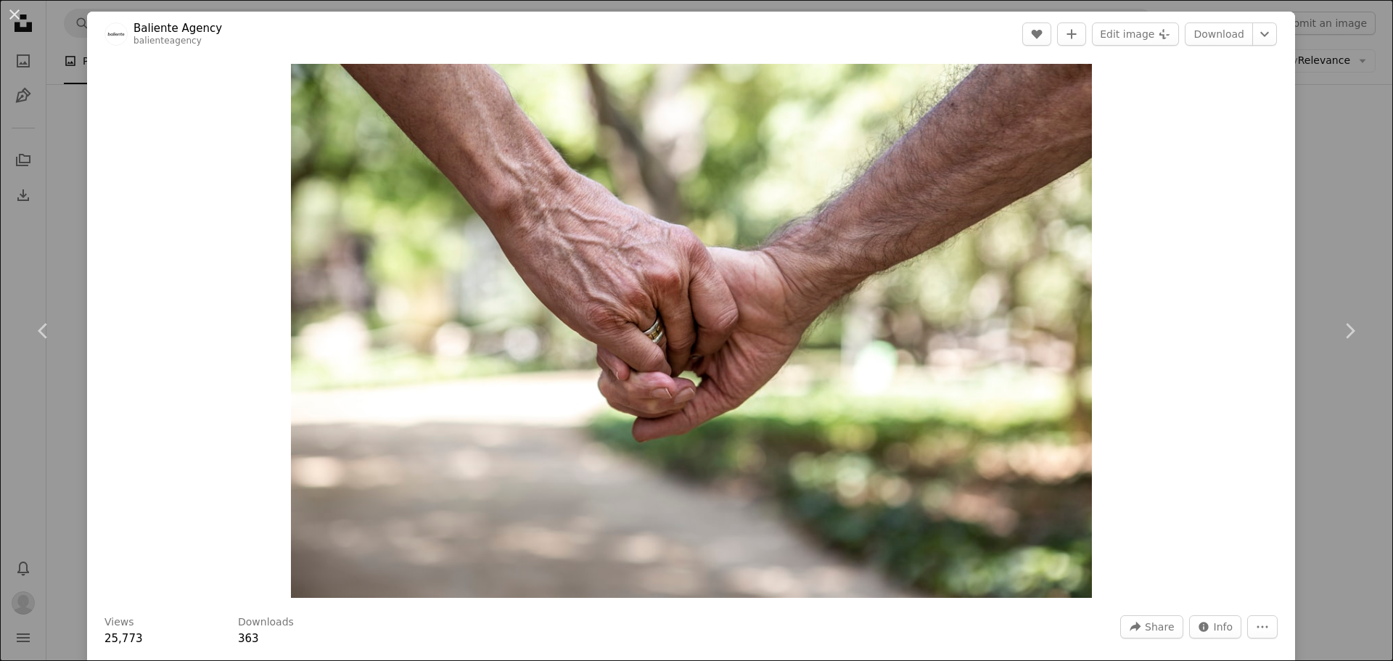
click at [1313, 211] on div "An X shape Chevron left Chevron right Baliente Agency balienteagency A heart A …" at bounding box center [696, 330] width 1393 height 661
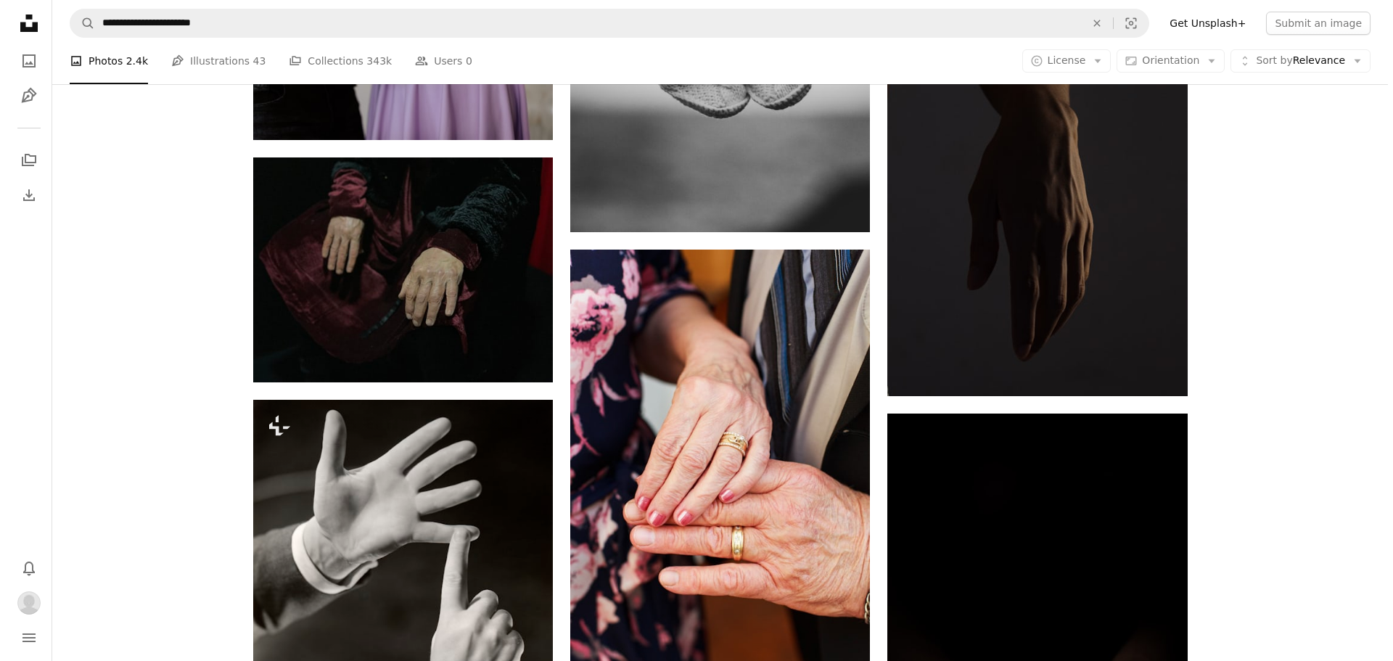
scroll to position [24993, 0]
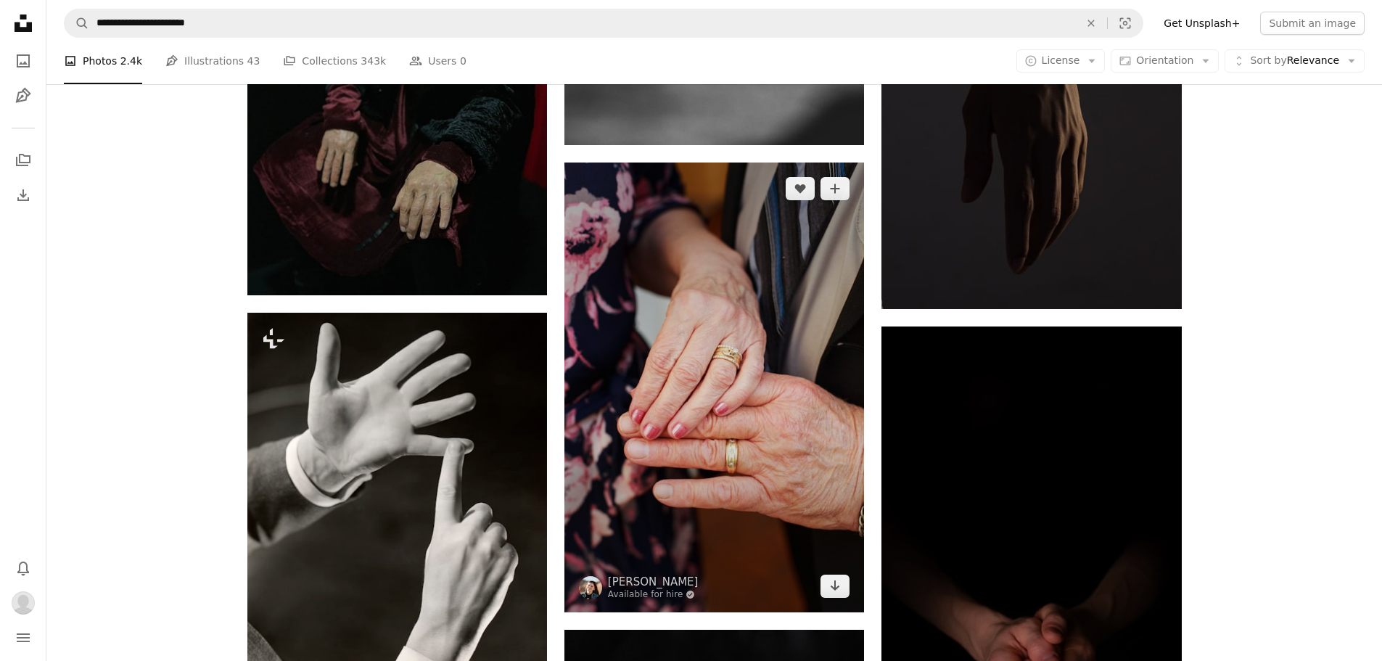
click at [804, 361] on img at bounding box center [714, 388] width 300 height 450
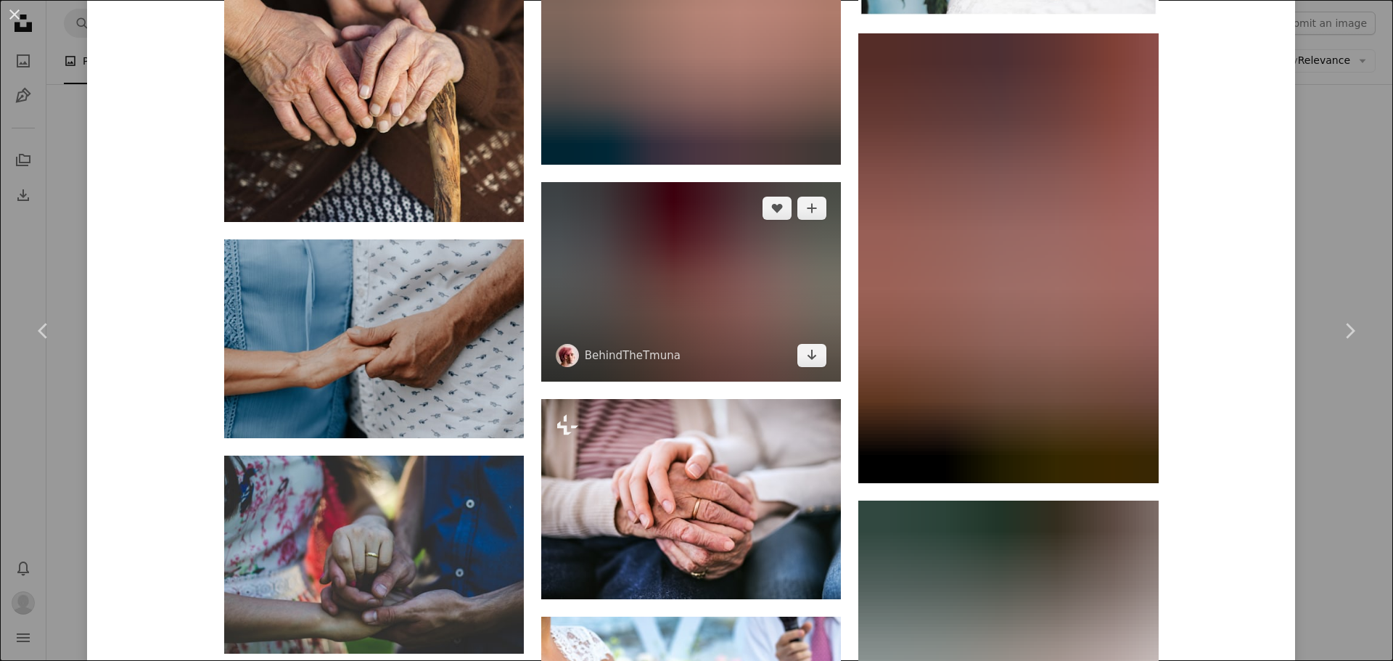
scroll to position [3918, 0]
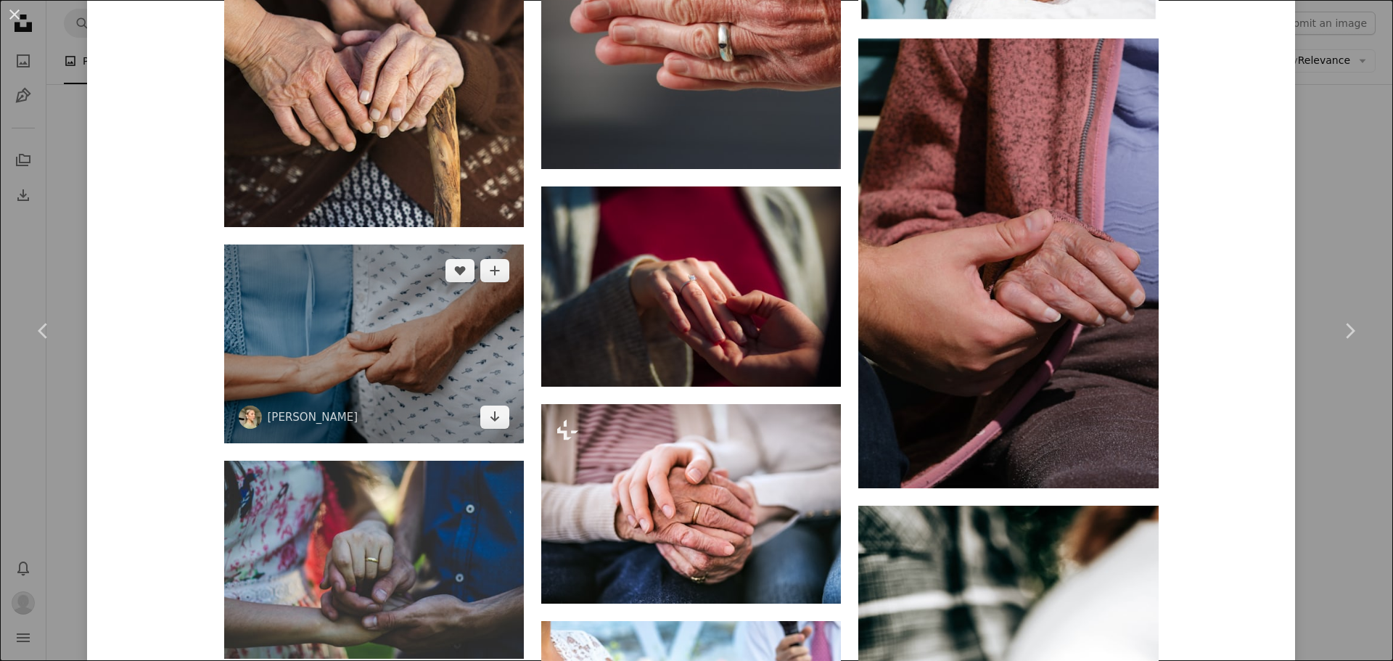
click at [438, 377] on img at bounding box center [374, 344] width 300 height 199
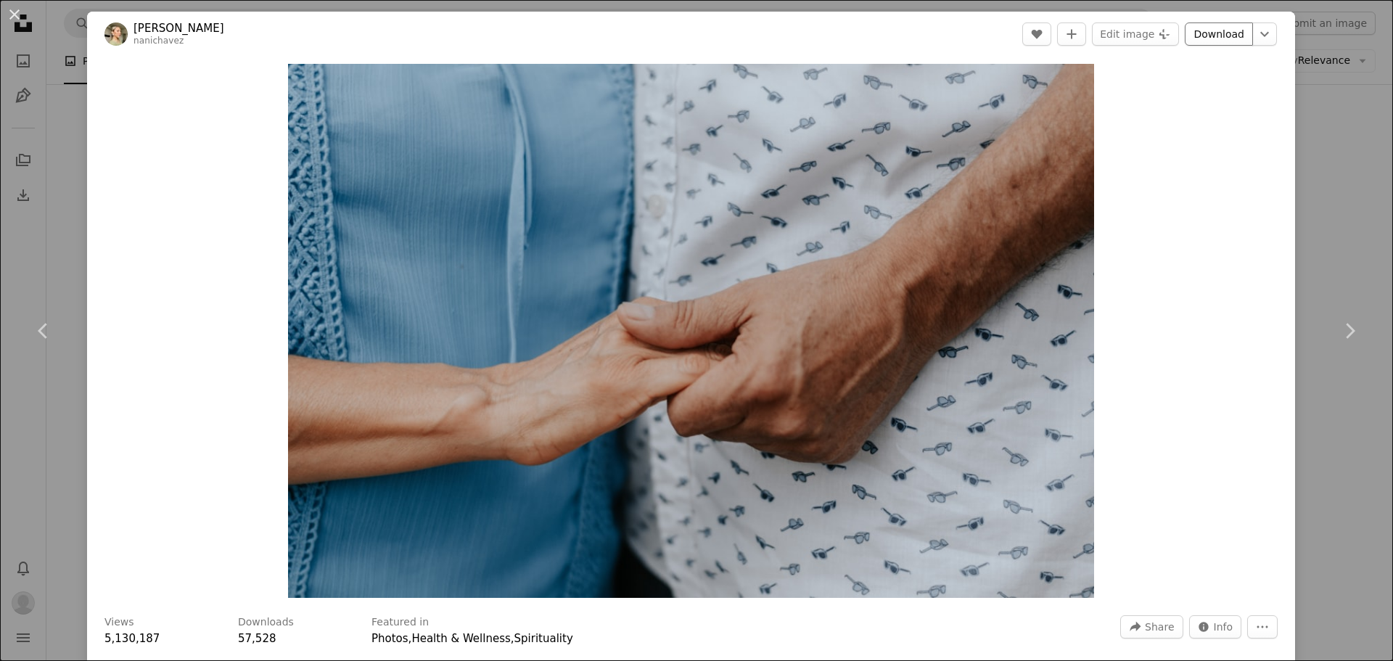
click at [1188, 35] on link "Download" at bounding box center [1219, 33] width 68 height 23
